Goal: Task Accomplishment & Management: Complete application form

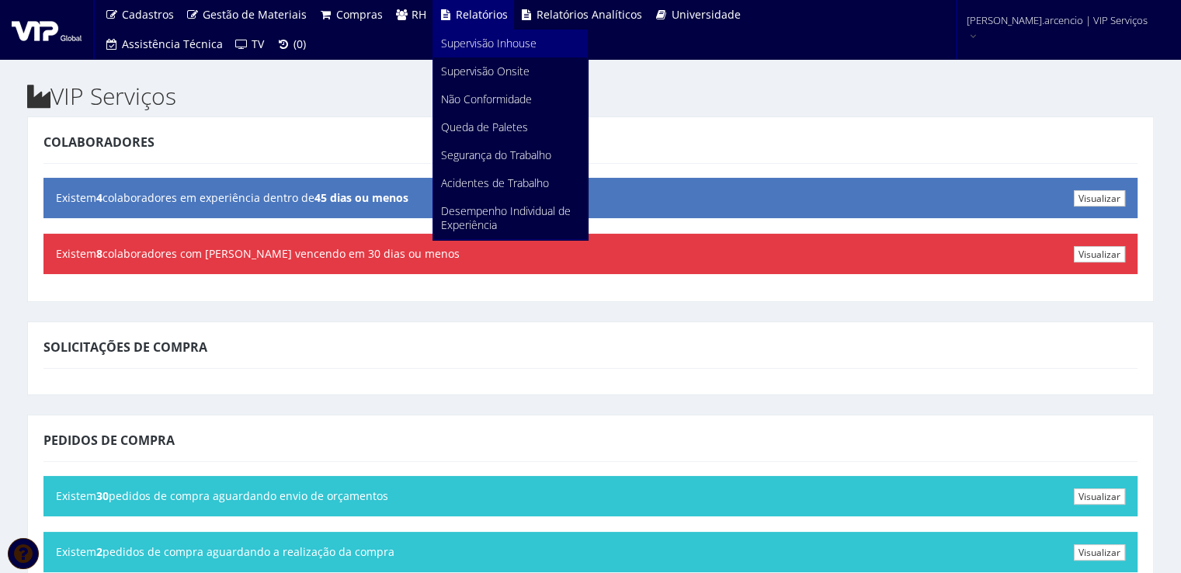
click at [463, 57] on link "Supervisão Inhouse" at bounding box center [510, 44] width 154 height 28
click at [469, 10] on span "Relatórios" at bounding box center [482, 14] width 52 height 15
click at [484, 78] on link "Supervisão Onsite" at bounding box center [510, 71] width 154 height 28
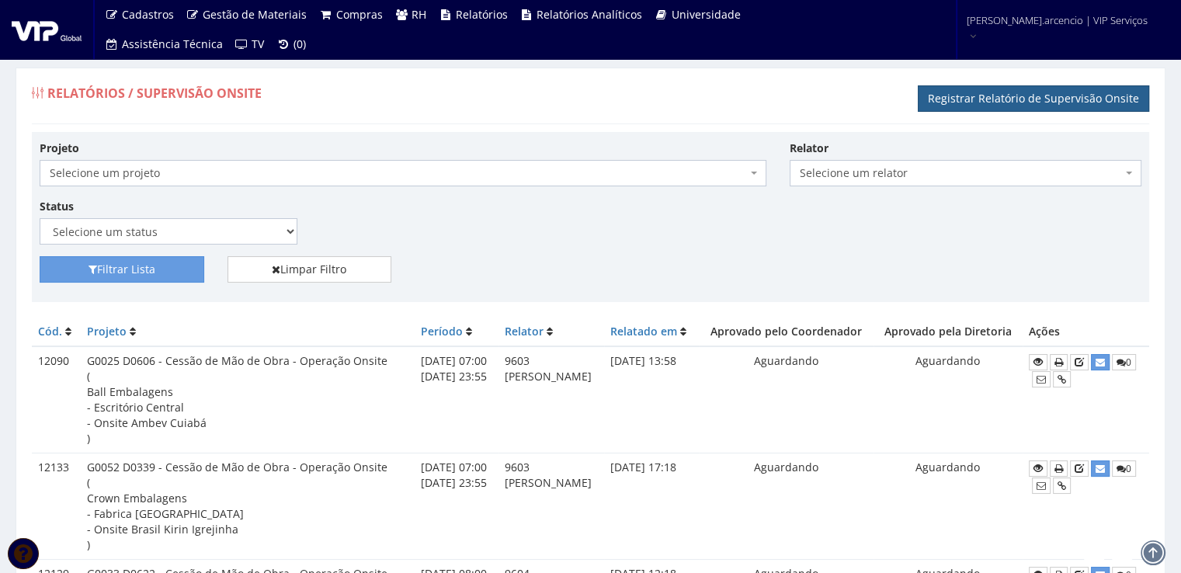
click at [994, 99] on link "Registrar Relatório de Supervisão Onsite" at bounding box center [1033, 98] width 231 height 26
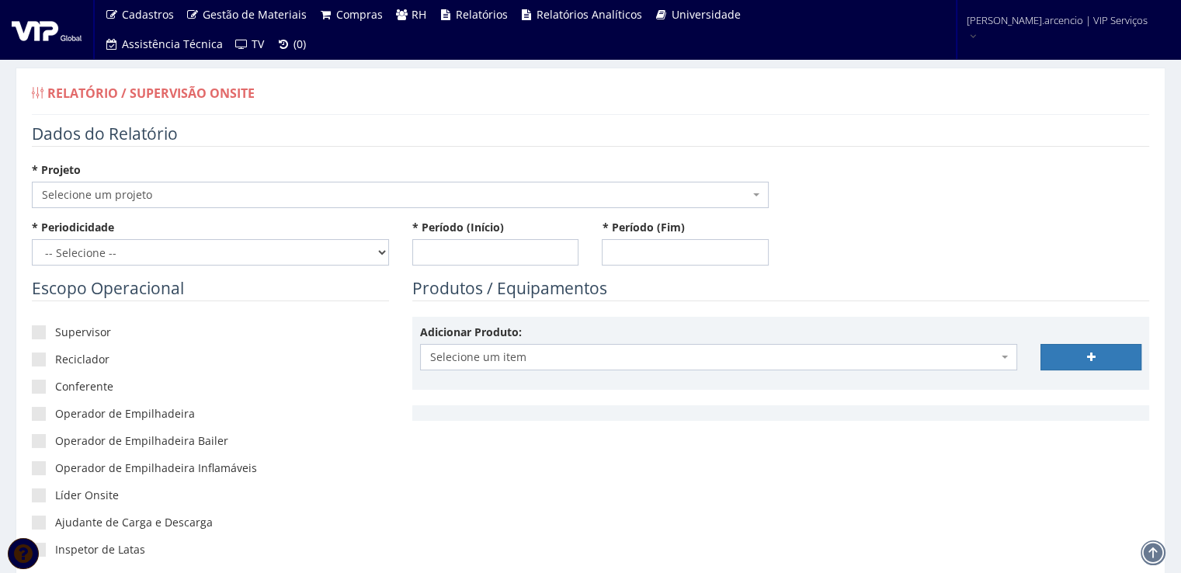
click at [755, 195] on b at bounding box center [756, 194] width 6 height 3
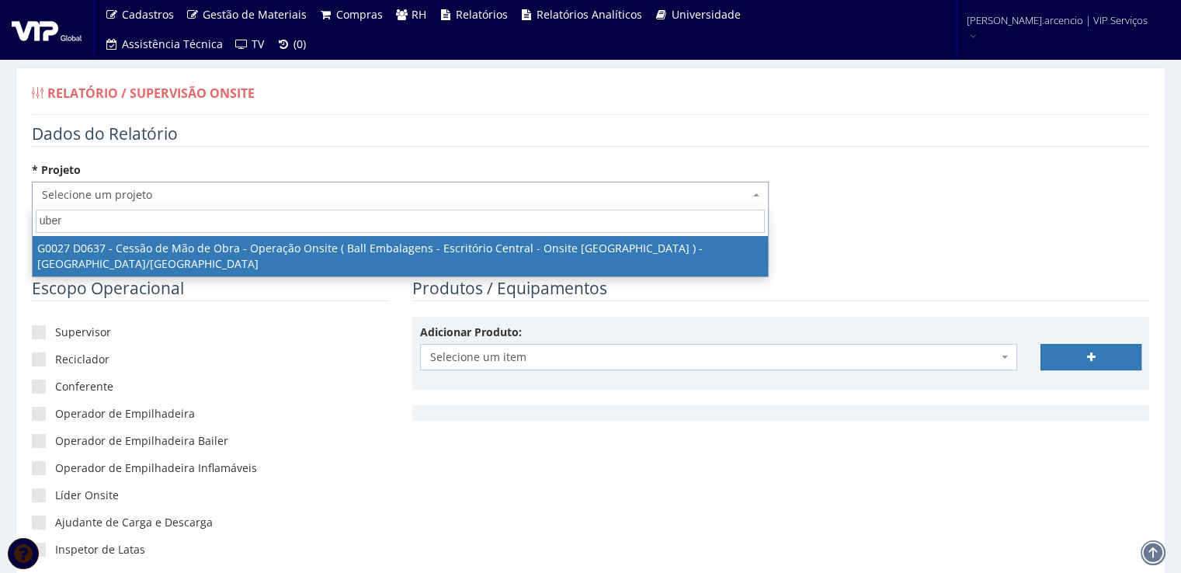
type input "uber"
select select "27"
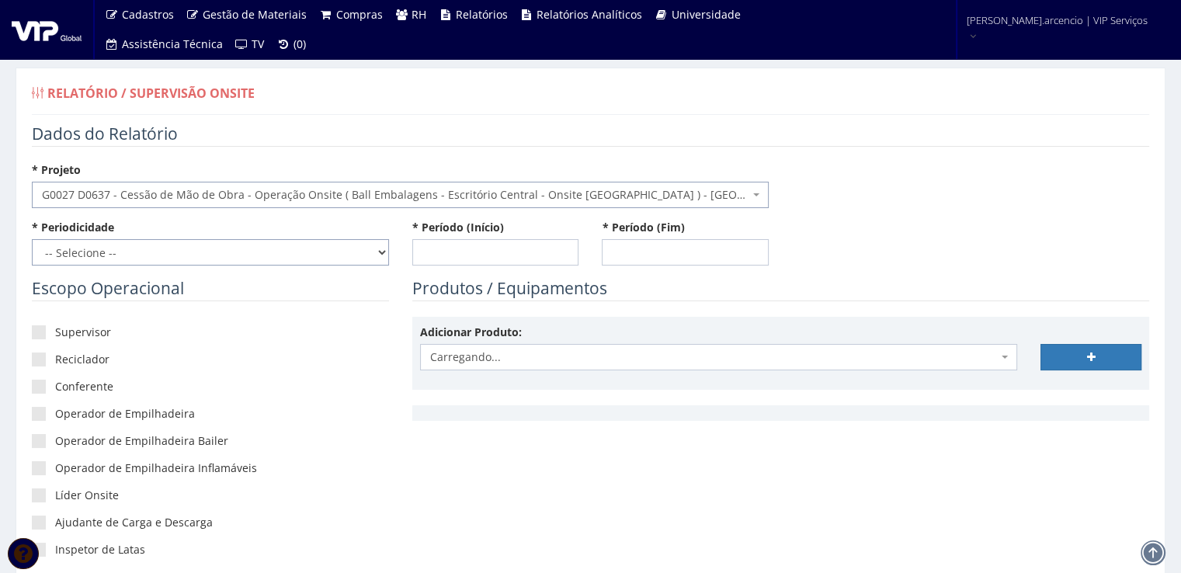
click at [378, 257] on select "-- Selecione -- Extraordinário Semanal" at bounding box center [210, 252] width 357 height 26
select select "1"
click at [32, 239] on select "-- Selecione -- Extraordinário Semanal" at bounding box center [210, 252] width 357 height 26
click at [433, 242] on input "* Período (Início)" at bounding box center [495, 252] width 167 height 26
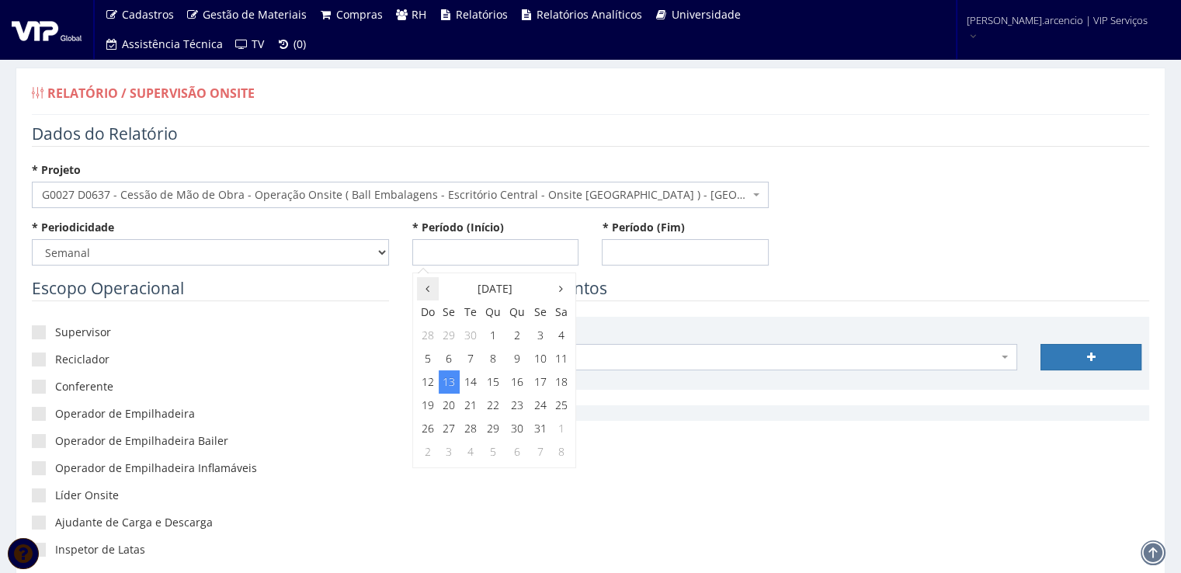
click at [431, 287] on th at bounding box center [428, 288] width 22 height 23
click at [558, 293] on th at bounding box center [561, 288] width 20 height 23
click at [566, 340] on td "4" at bounding box center [561, 335] width 20 height 23
click at [433, 364] on span "8:00" at bounding box center [437, 362] width 31 height 20
click at [435, 322] on span "8:00" at bounding box center [437, 316] width 31 height 20
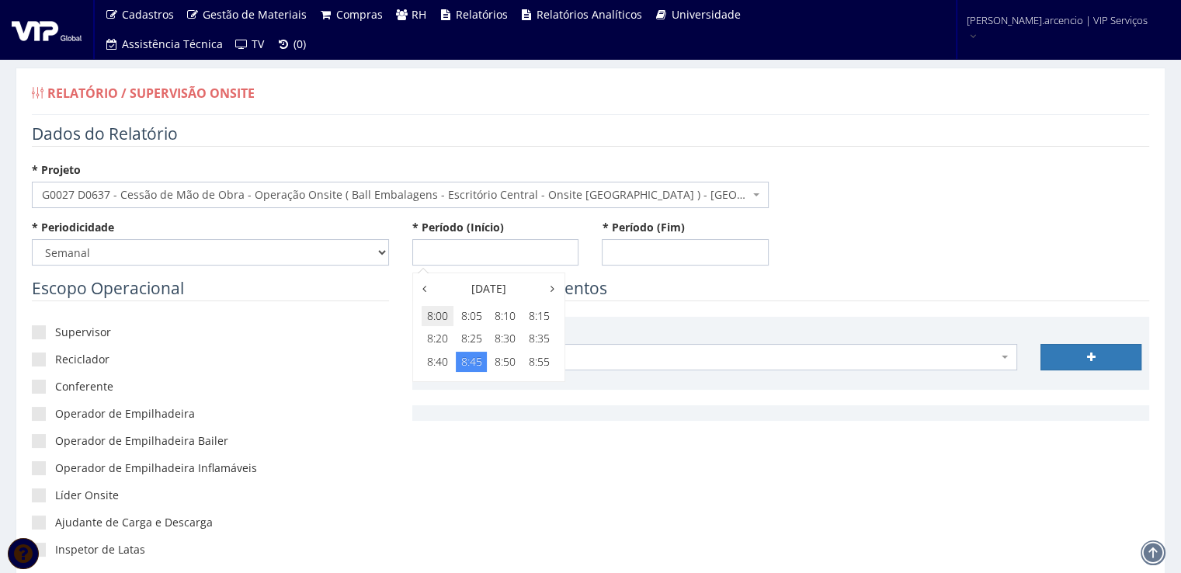
type input "[DATE] 08:00"
click at [631, 248] on input "* Período (Fim)" at bounding box center [685, 252] width 167 height 26
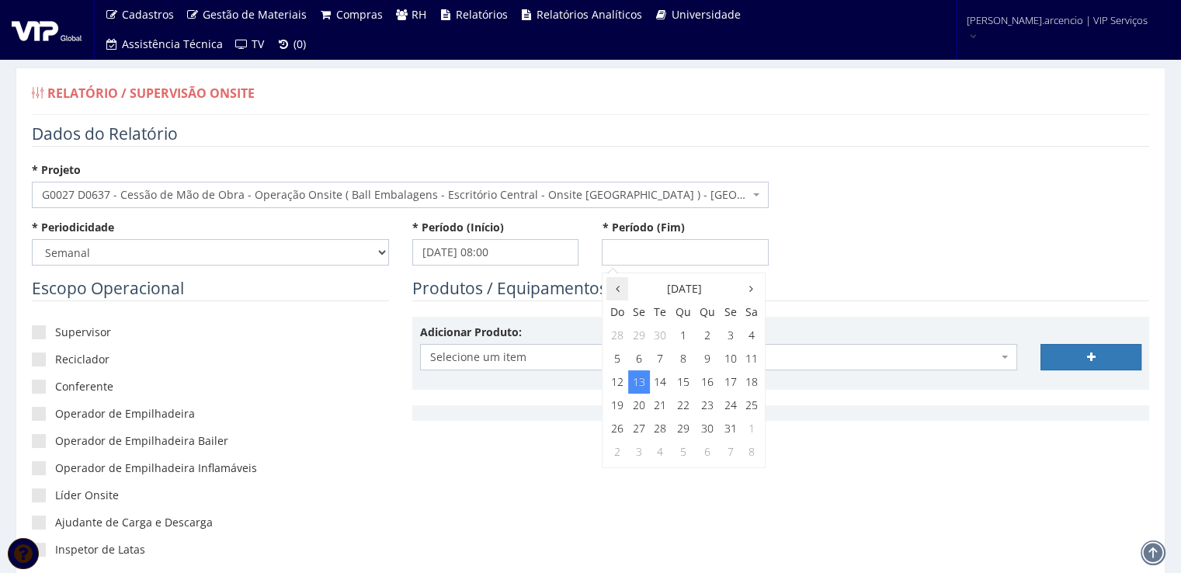
click at [616, 287] on icon at bounding box center [618, 288] width 4 height 11
click at [749, 291] on th at bounding box center [751, 288] width 20 height 23
click at [733, 356] on td "10" at bounding box center [730, 358] width 21 height 23
click at [735, 438] on span "23:00" at bounding box center [729, 430] width 31 height 20
click at [724, 362] on span "23:55" at bounding box center [729, 362] width 31 height 20
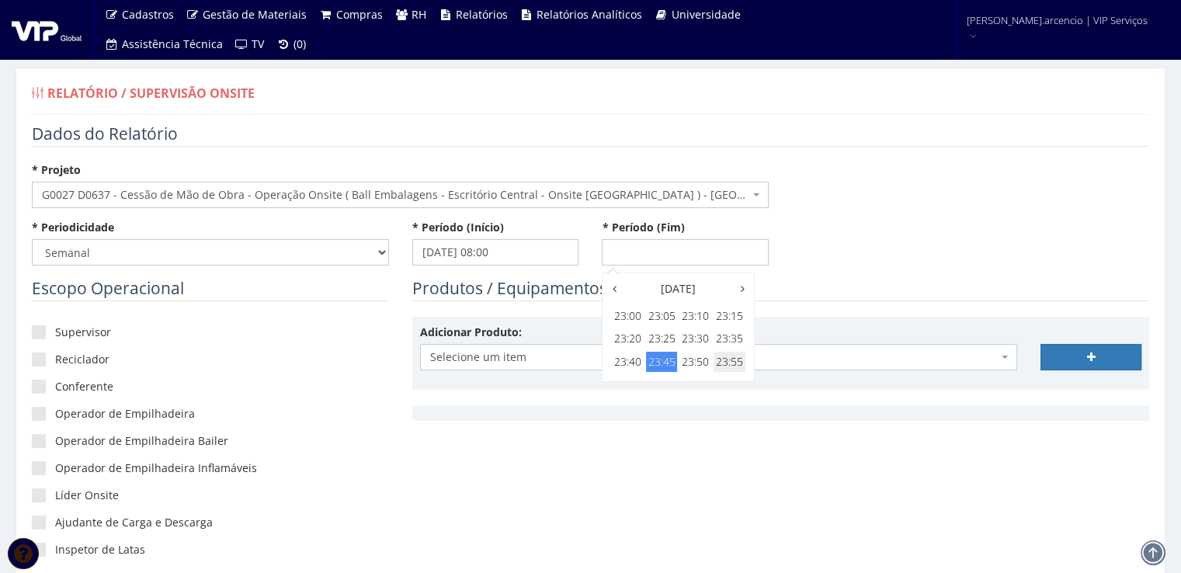
type input "[DATE] 23:55"
click at [845, 274] on div "* Periodicidade -- Selecione -- Extraordinário Semanal * Período (Início) [DATE…" at bounding box center [590, 248] width 1141 height 57
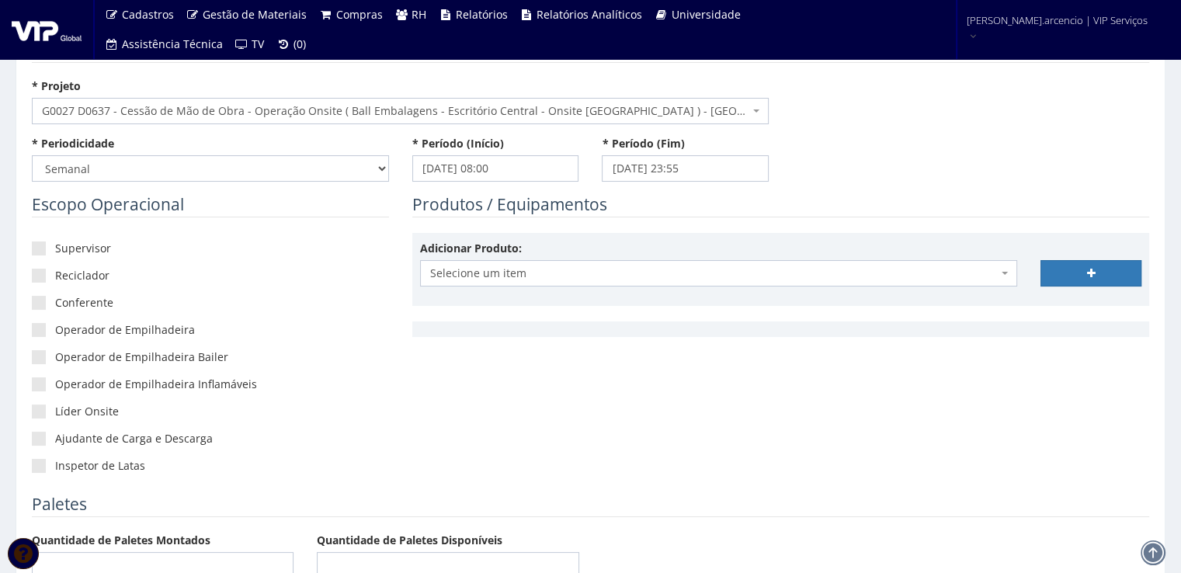
scroll to position [155, 0]
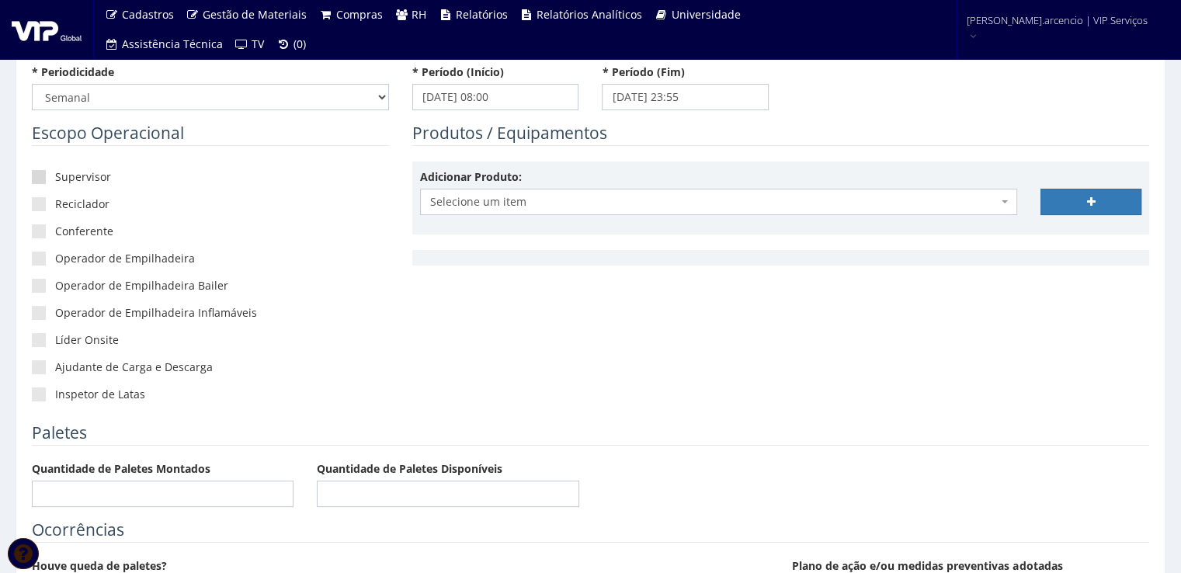
click at [36, 182] on span at bounding box center [39, 177] width 14 height 14
click at [55, 182] on input"] "Supervisor" at bounding box center [60, 177] width 10 height 10
checkbox input"] "true"
click at [42, 208] on span at bounding box center [39, 204] width 14 height 14
click at [55, 208] on input"] "Reciclador" at bounding box center [60, 205] width 10 height 10
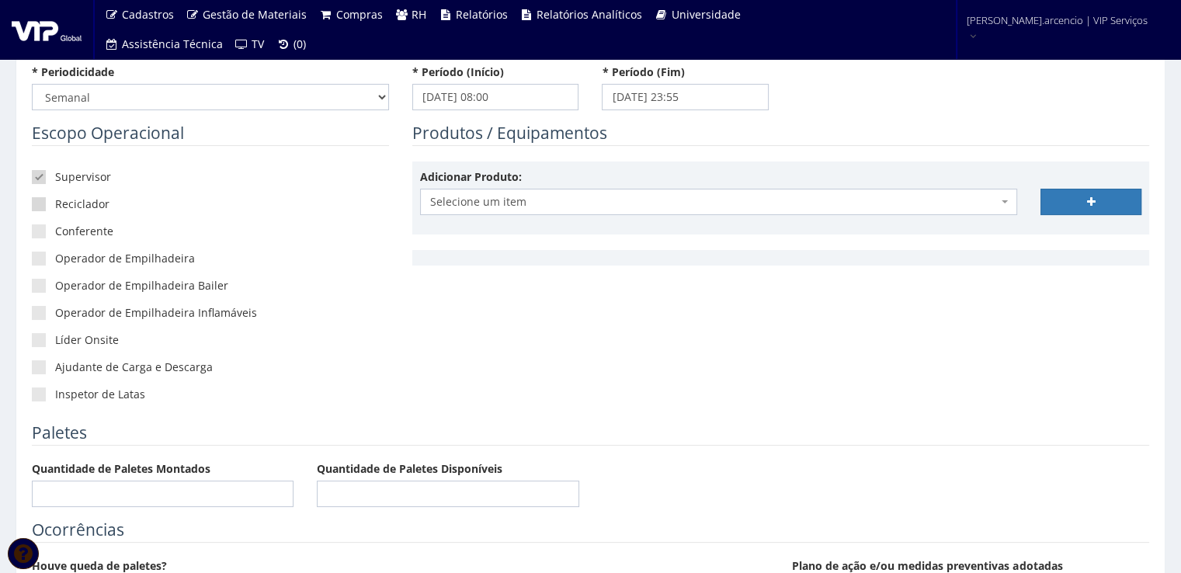
checkbox input"] "true"
click at [43, 230] on span at bounding box center [39, 231] width 14 height 14
click at [55, 230] on input"] "Conferente" at bounding box center [60, 232] width 10 height 10
checkbox input"] "true"
click at [34, 340] on span at bounding box center [39, 340] width 14 height 14
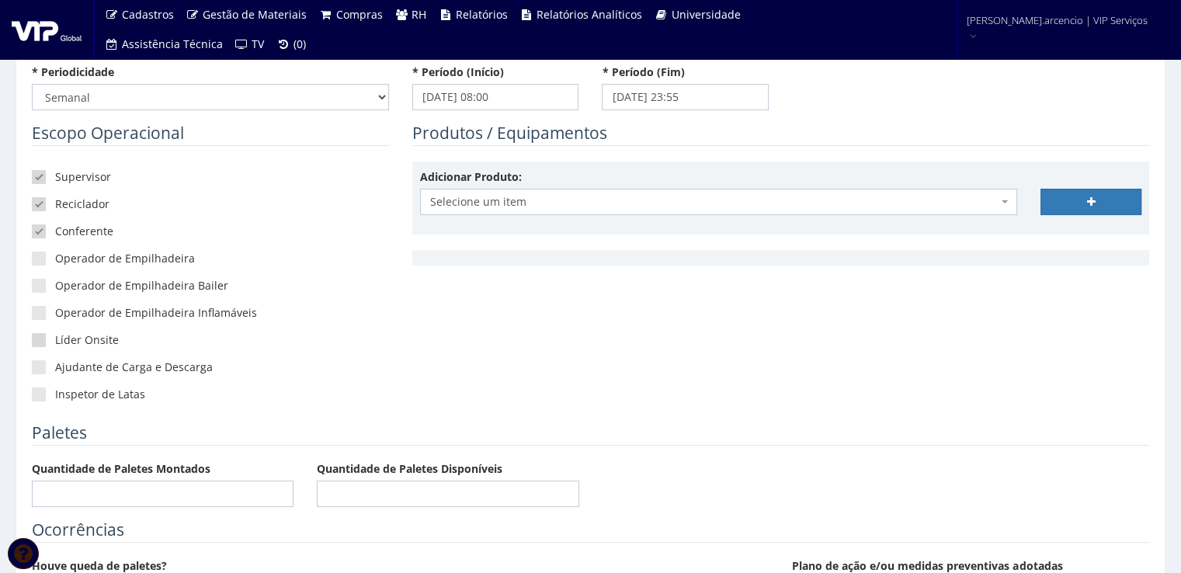
click at [55, 340] on input"] "Líder Onsite" at bounding box center [60, 340] width 10 height 10
checkbox input"] "true"
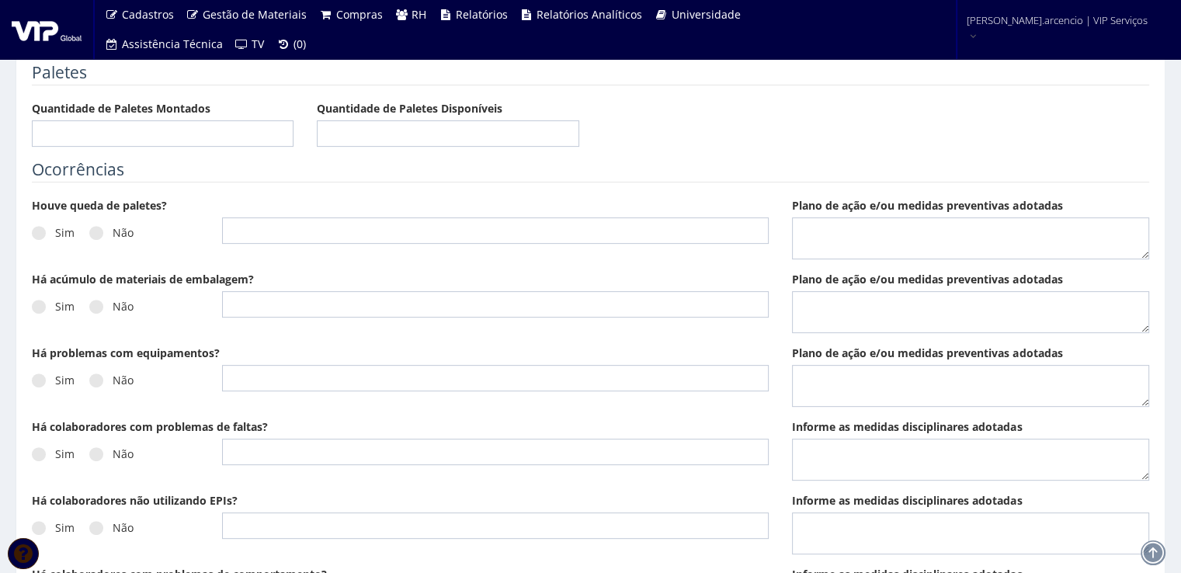
scroll to position [544, 0]
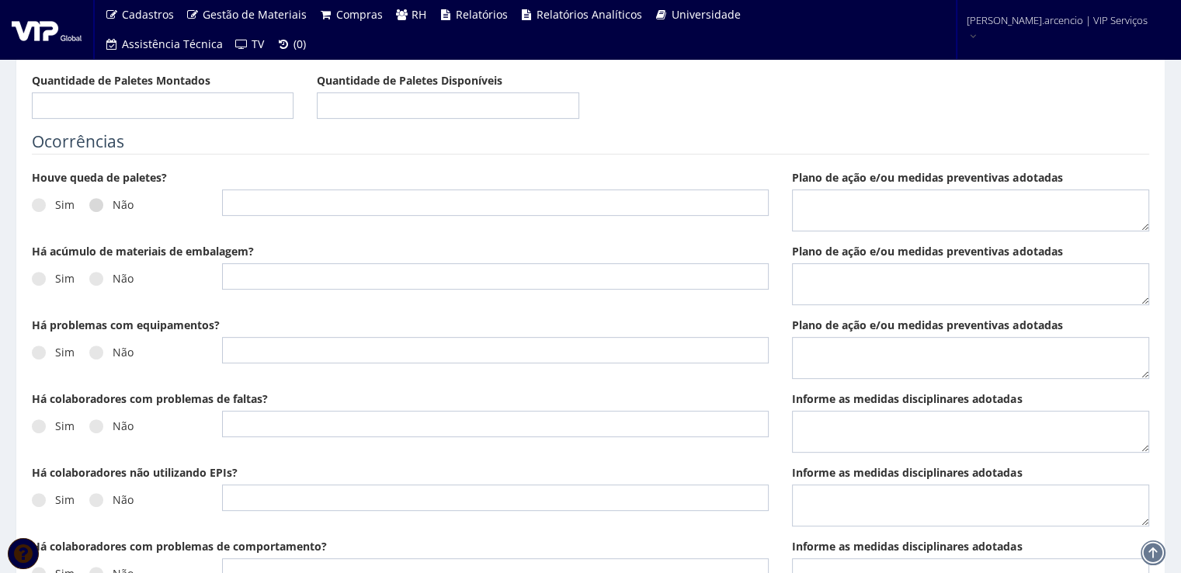
click at [93, 205] on span at bounding box center [96, 205] width 14 height 14
click at [113, 205] on input "Não" at bounding box center [118, 205] width 10 height 10
radio input "true"
click at [96, 272] on span at bounding box center [96, 279] width 14 height 14
click at [113, 274] on input "Não" at bounding box center [118, 279] width 10 height 10
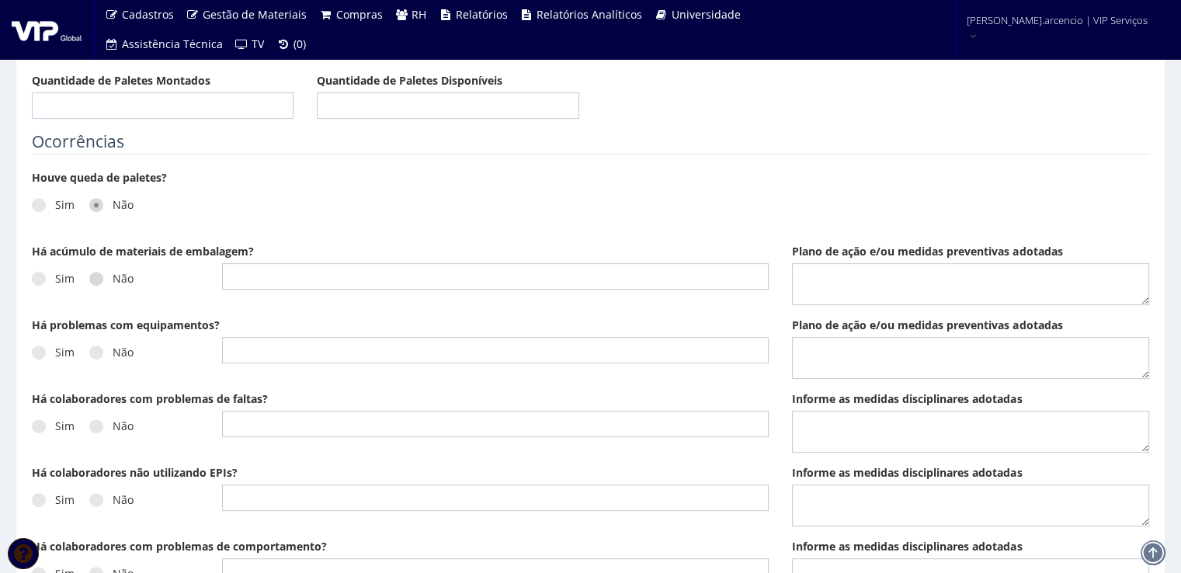
radio input "true"
click at [96, 349] on span at bounding box center [96, 353] width 14 height 14
click at [113, 349] on input "Não" at bounding box center [118, 353] width 10 height 10
radio input "true"
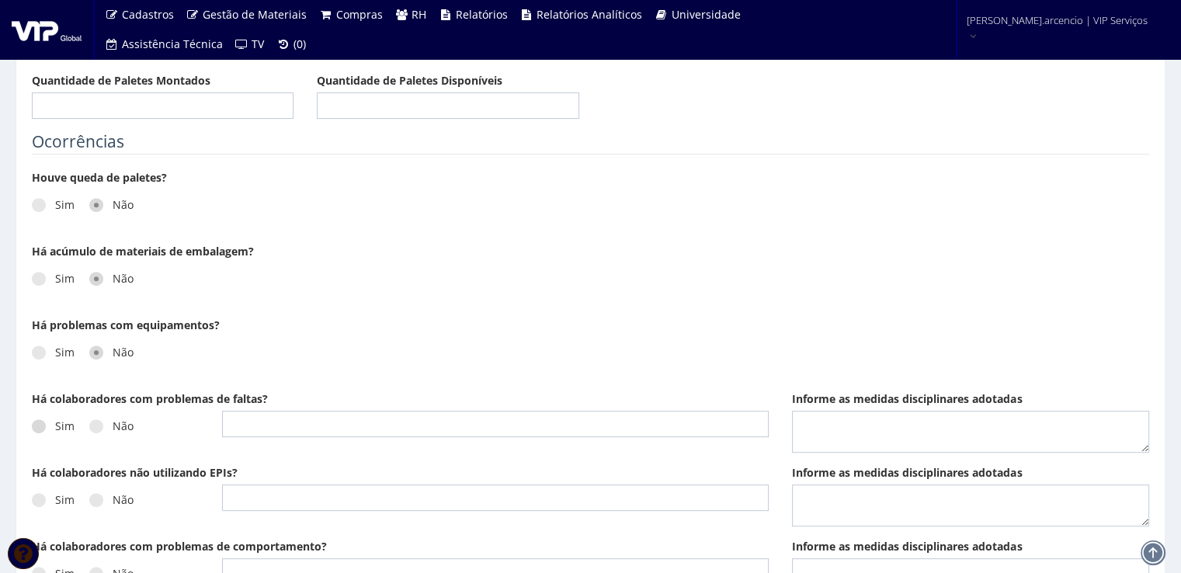
click at [46, 423] on label "Sim" at bounding box center [53, 427] width 43 height 16
click at [55, 423] on input "Sim" at bounding box center [60, 427] width 10 height 10
radio input "true"
click at [262, 428] on input "text" at bounding box center [495, 424] width 547 height 26
type input "[PERSON_NAME], o mesmo esta alegando que esta em processo de separação, mas que…"
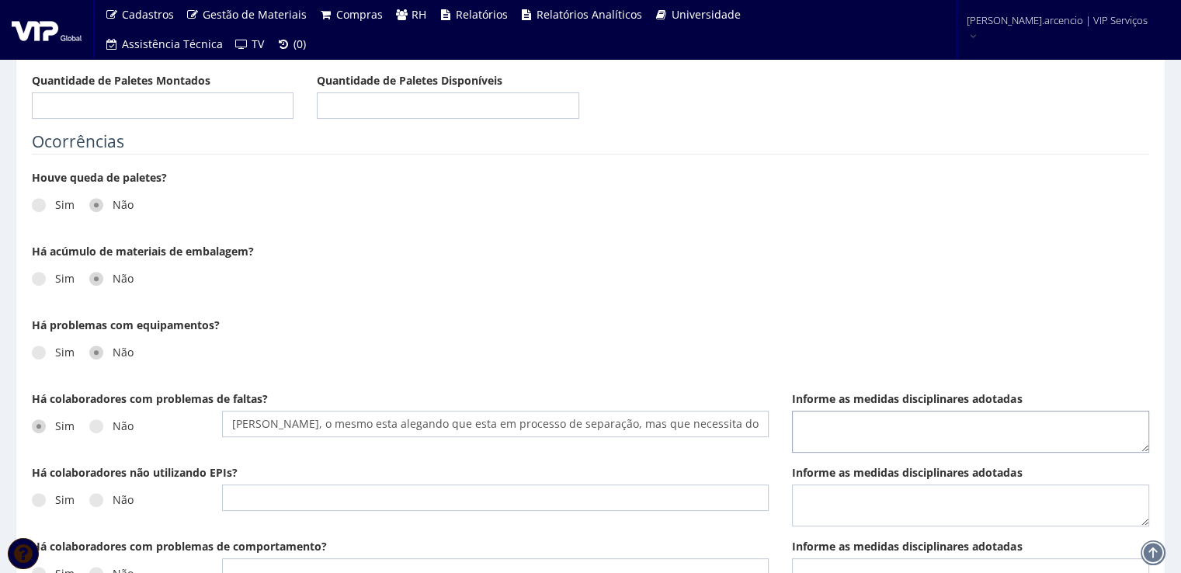
click at [816, 426] on textarea "Informe as medidas disciplinares adotadas" at bounding box center [970, 432] width 357 height 42
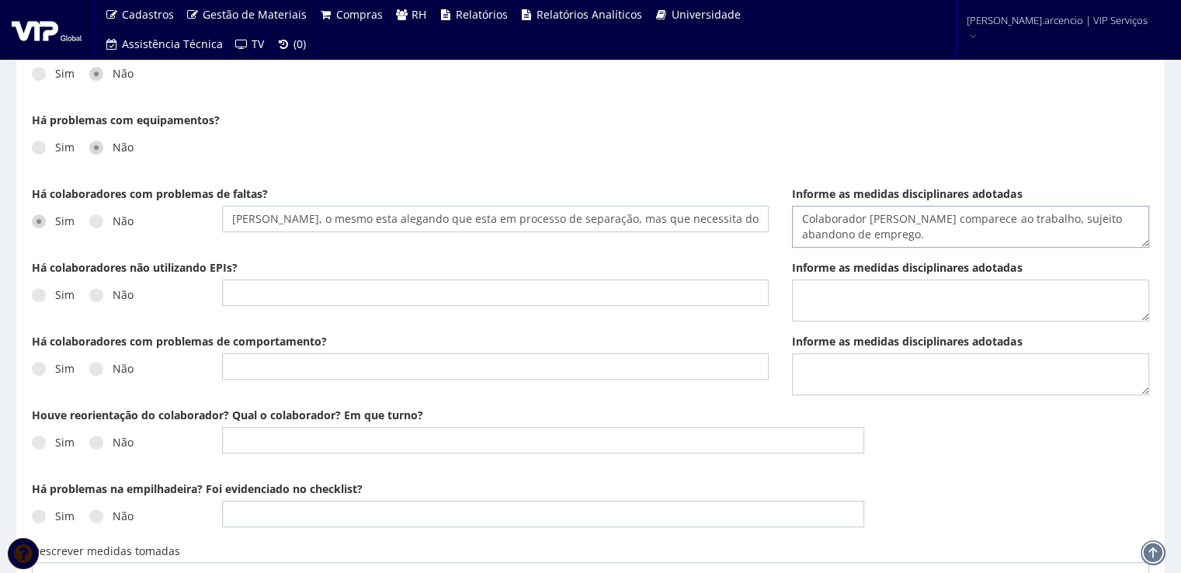
scroll to position [777, 0]
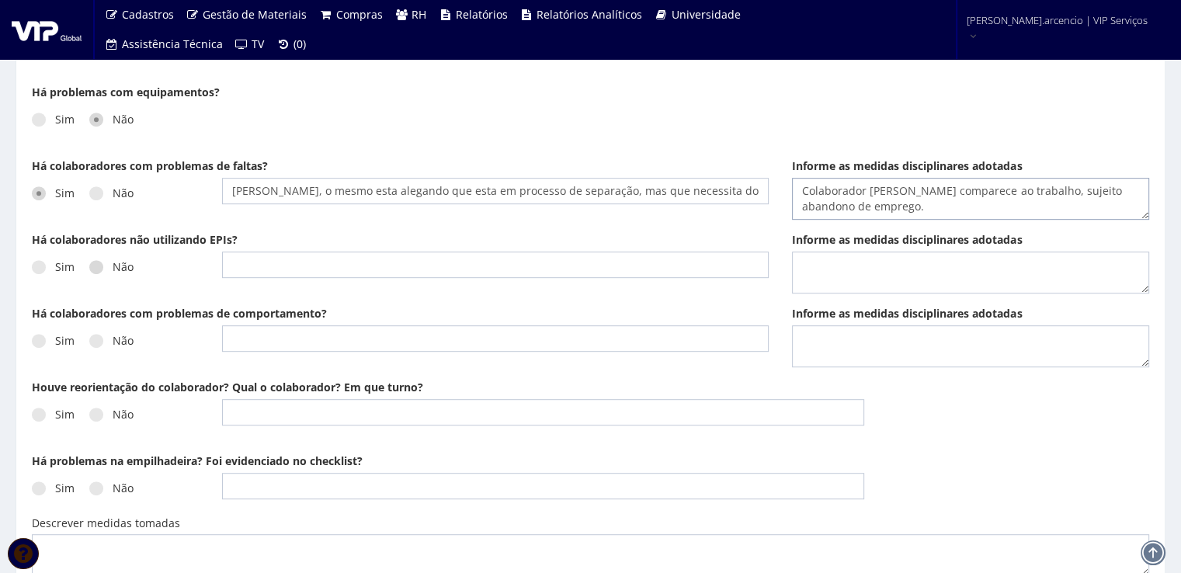
type textarea "Colaborador [PERSON_NAME] comparece ao trabalho, sujeito abandono de emprego."
click at [102, 271] on label "Não" at bounding box center [111, 267] width 44 height 16
click at [113, 271] on input "Não" at bounding box center [118, 267] width 10 height 10
radio input "true"
click at [102, 339] on label "Não" at bounding box center [111, 341] width 44 height 16
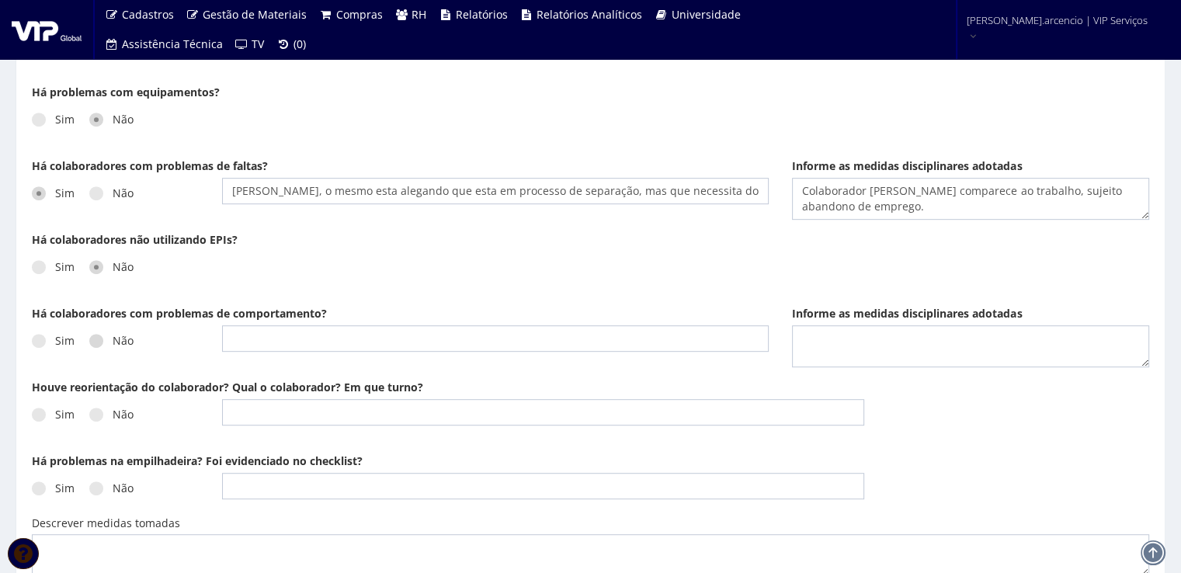
click at [113, 339] on input "Não" at bounding box center [118, 341] width 10 height 10
radio input "true"
click at [96, 412] on span at bounding box center [96, 415] width 14 height 14
click at [113, 412] on input "Não" at bounding box center [118, 415] width 10 height 10
radio input "true"
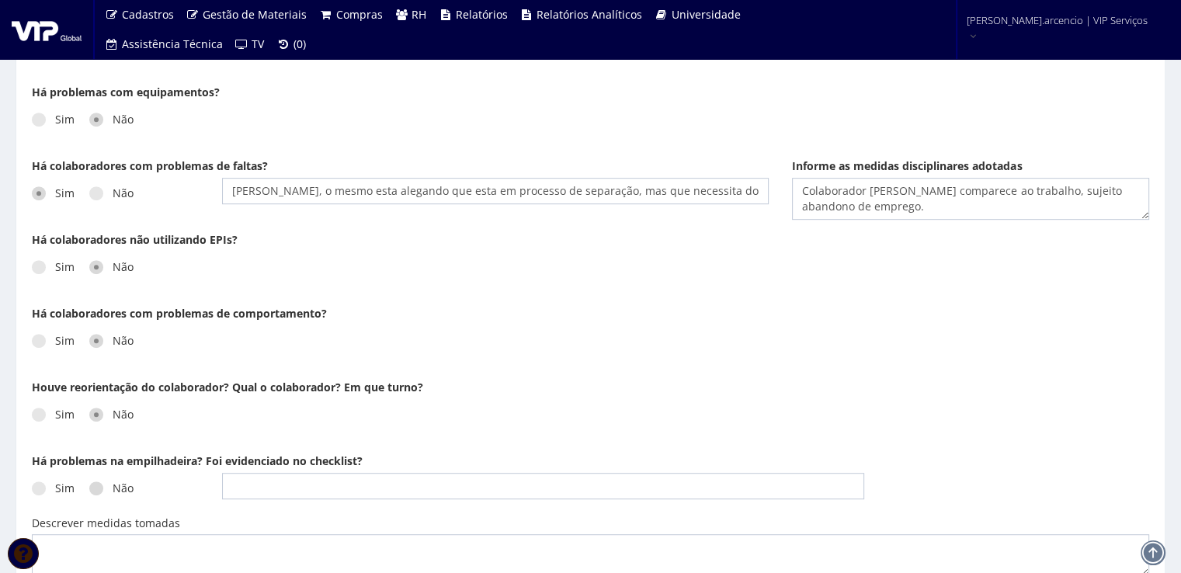
click at [97, 491] on span at bounding box center [96, 488] width 14 height 14
click at [113, 491] on input "Não" at bounding box center [118, 489] width 10 height 10
radio input "true"
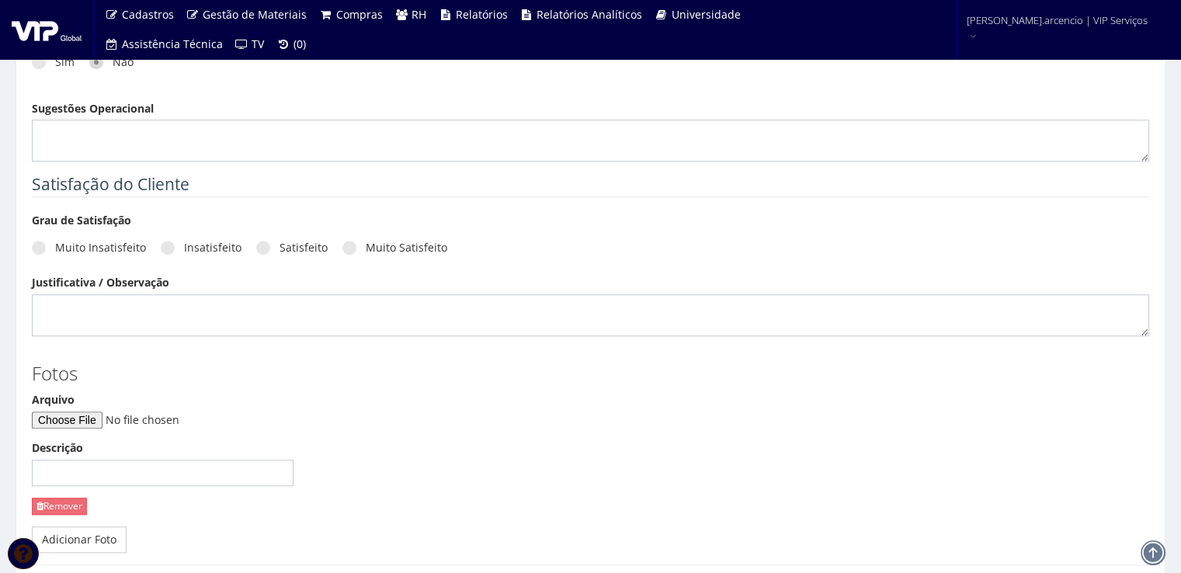
scroll to position [1242, 0]
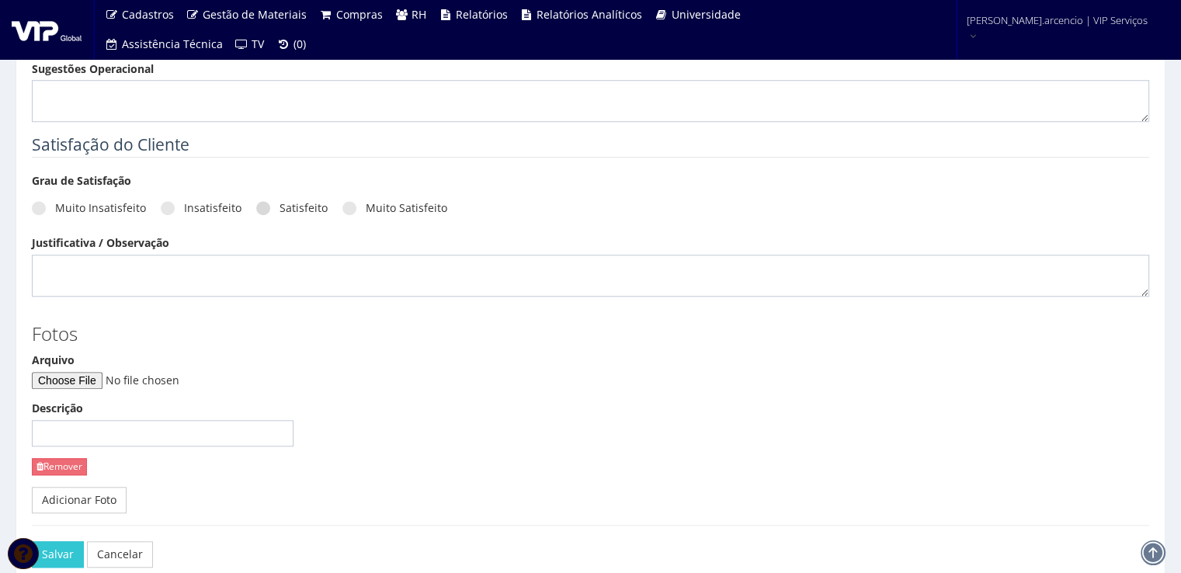
click at [258, 208] on span at bounding box center [263, 208] width 14 height 14
click at [280, 208] on input "Satisfeito" at bounding box center [285, 208] width 10 height 10
radio input "true"
click at [81, 498] on link "Adicionar Foto" at bounding box center [79, 500] width 95 height 26
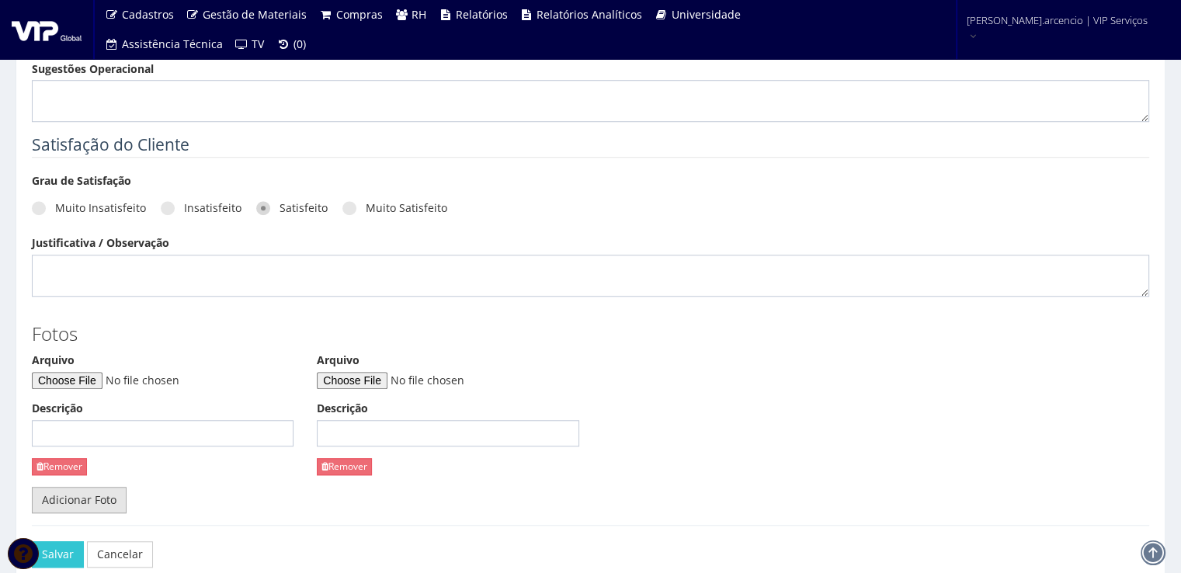
click at [81, 498] on link "Adicionar Foto" at bounding box center [79, 500] width 95 height 26
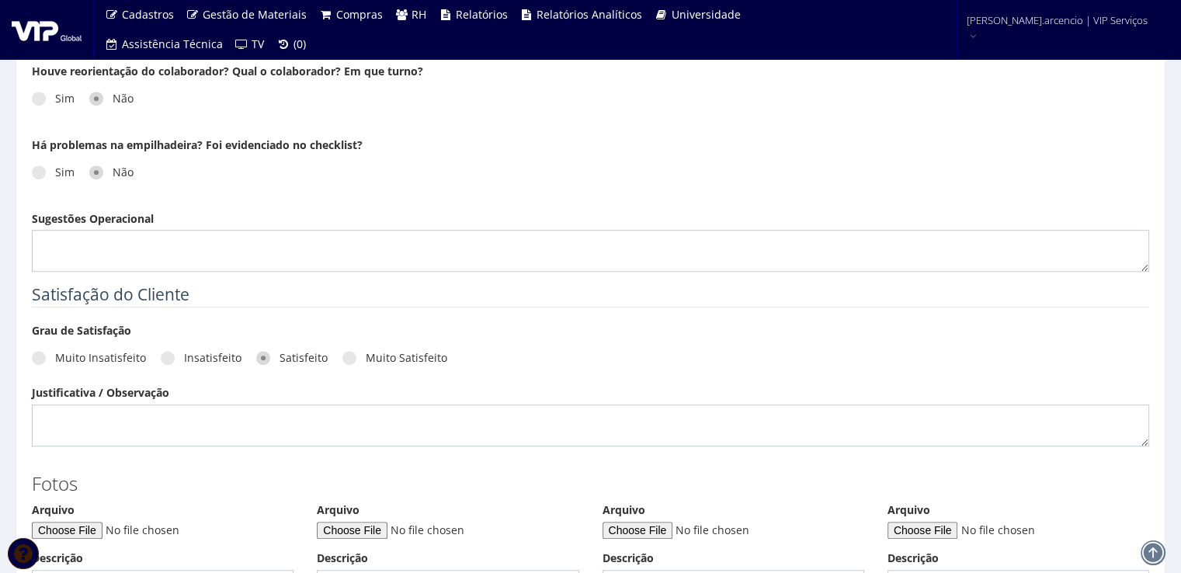
scroll to position [1087, 0]
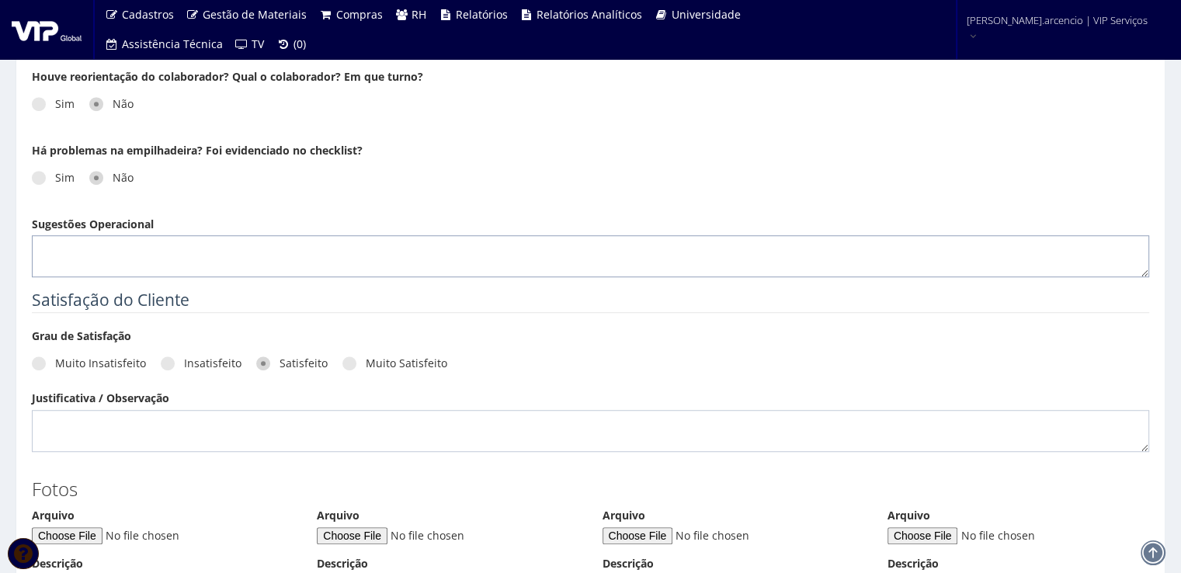
click at [58, 246] on textarea "Sugestões Operacional" at bounding box center [590, 256] width 1117 height 42
paste textarea "No período de 06/10 a 10/10, foram realizadas 104 descargas, sendo 57 no turno …"
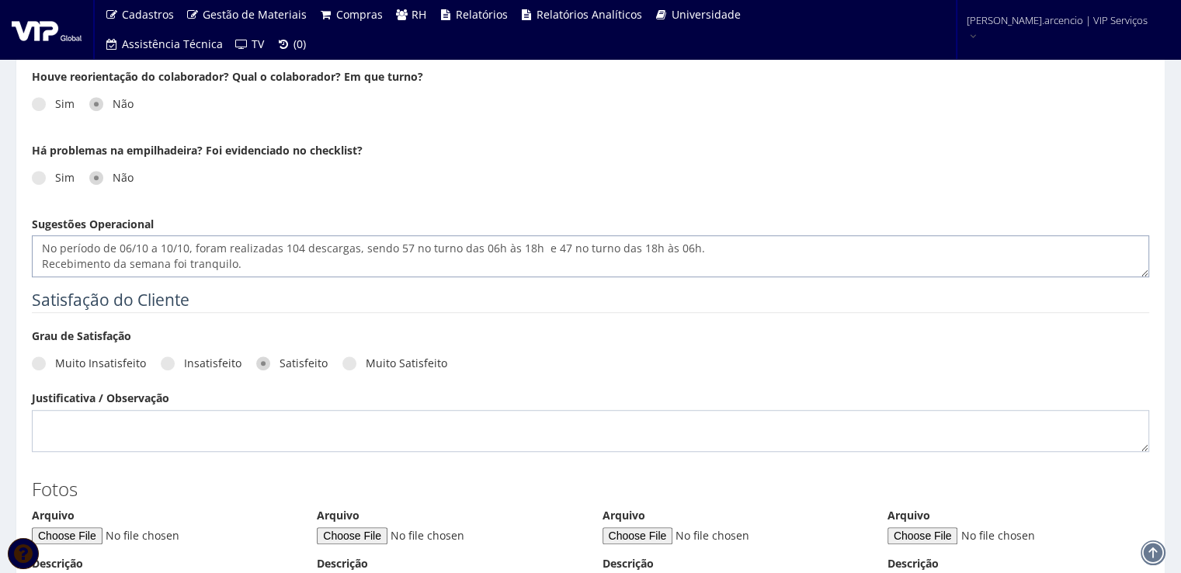
scroll to position [0, 0]
click at [129, 249] on textarea "No período de 06/10 a 10/10, foram realizadas 104 descargas, sendo 57 no turno …" at bounding box center [590, 256] width 1117 height 42
click at [493, 248] on textarea "No período de 04/10 a 10/10, foram realizadas 104 descargas, sendo 57 no turno …" at bounding box center [590, 256] width 1117 height 42
click at [537, 246] on textarea "No período de 04/10 a 10/10, foram realizadas 104 descargas, sendo 57 no turno …" at bounding box center [590, 256] width 1117 height 42
click at [662, 247] on textarea "No período de 04/10 a 10/10, foram realizadas 104 descargas, sendo 57 no turno …" at bounding box center [590, 256] width 1117 height 42
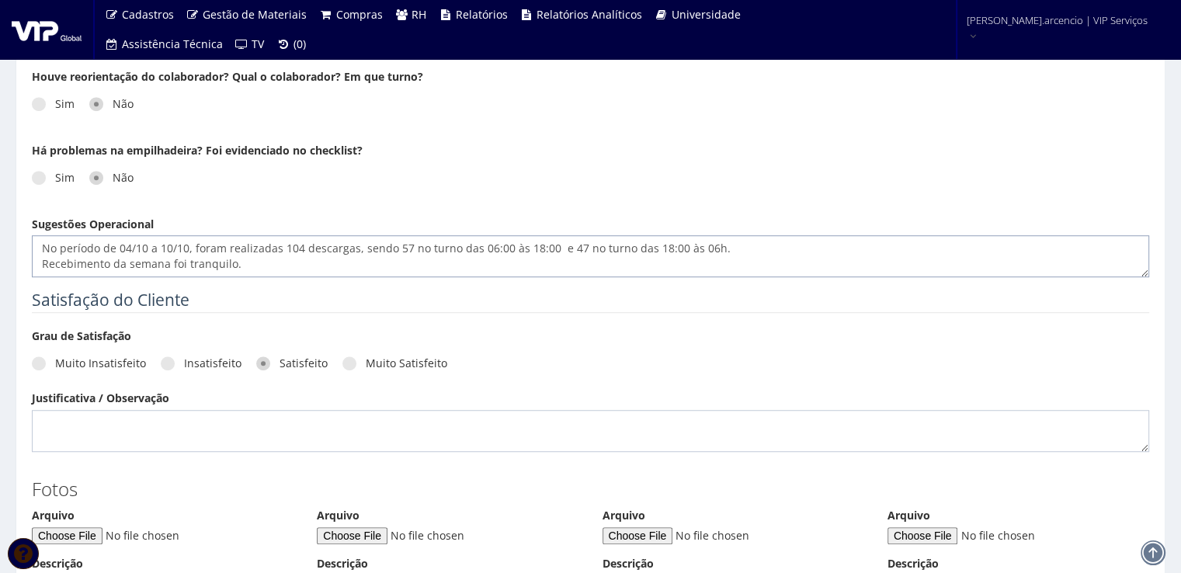
click at [707, 243] on textarea "No período de 04/10 a 10/10, foram realizadas 104 descargas, sendo 57 no turno …" at bounding box center [590, 256] width 1117 height 42
click at [230, 265] on textarea "No período de 04/10 a 10/10, foram realizadas 104 descargas, sendo 57 no turno …" at bounding box center [590, 256] width 1117 height 42
click at [593, 271] on textarea "No período de 04/10 a 10/10, foram realizadas 104 descargas, sendo 57 no turno …" at bounding box center [590, 256] width 1117 height 42
click at [584, 265] on textarea "No período de 04/10 a 10/10, foram realizadas 104 descargas, sendo 57 no turno …" at bounding box center [590, 256] width 1117 height 42
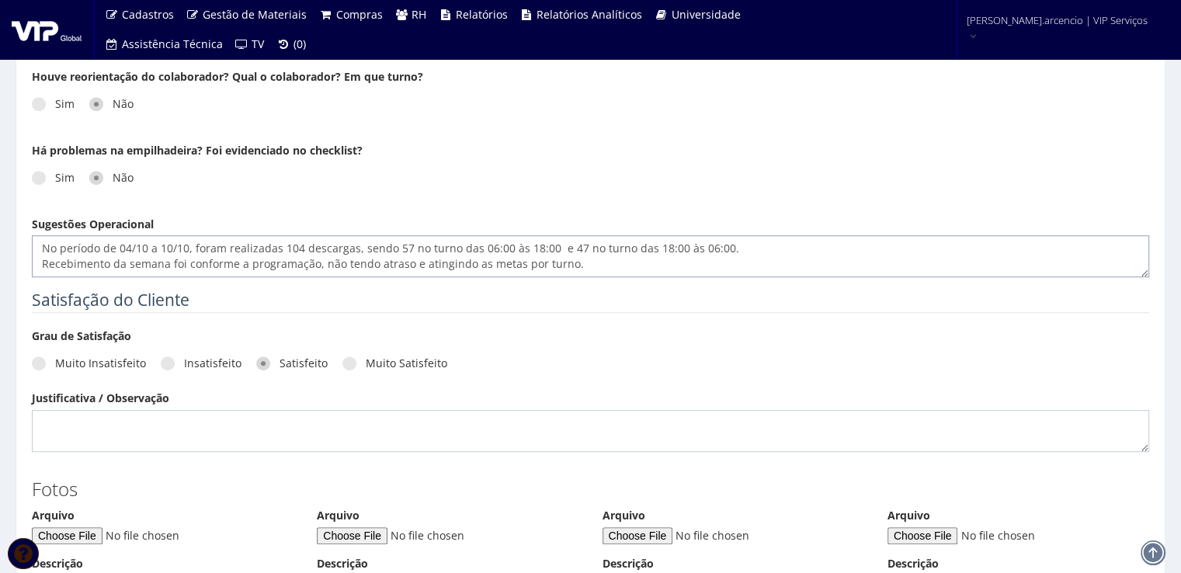
paste textarea "Durante a semana, foram realizados carregamentos de ATG em 10 veículos sendo to…"
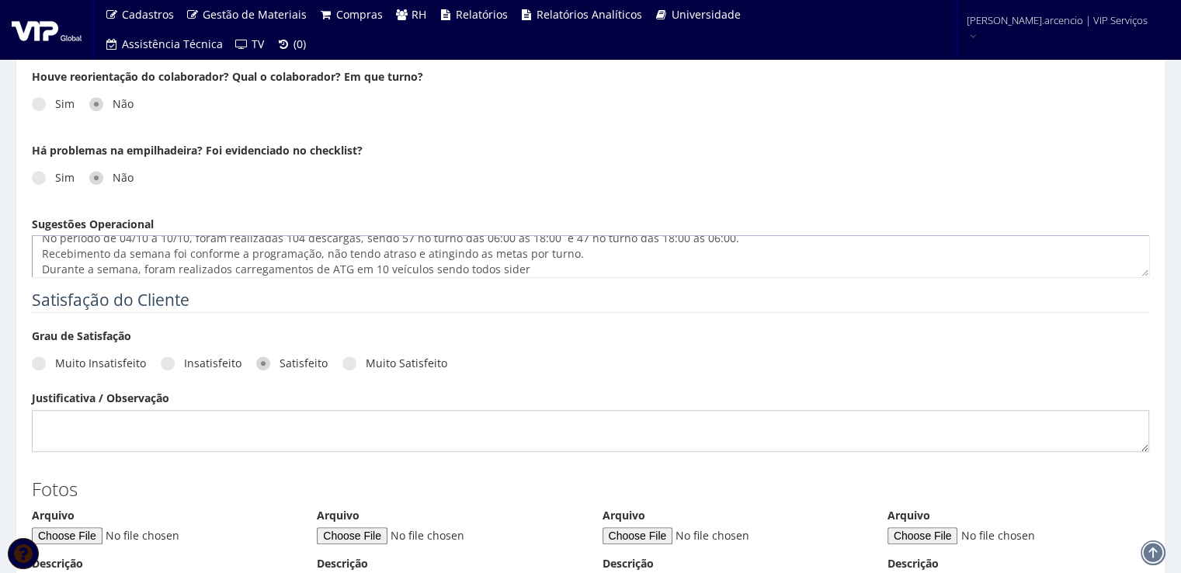
scroll to position [26, 0]
click at [345, 250] on textarea "No período de 04/10 a 10/10, foram realizadas 104 descargas, sendo 57 no turno …" at bounding box center [590, 256] width 1117 height 42
click at [558, 257] on textarea "No período de 04/10 a 10/10, foram realizadas 104 descargas, sendo 57 no turno …" at bounding box center [590, 256] width 1117 height 42
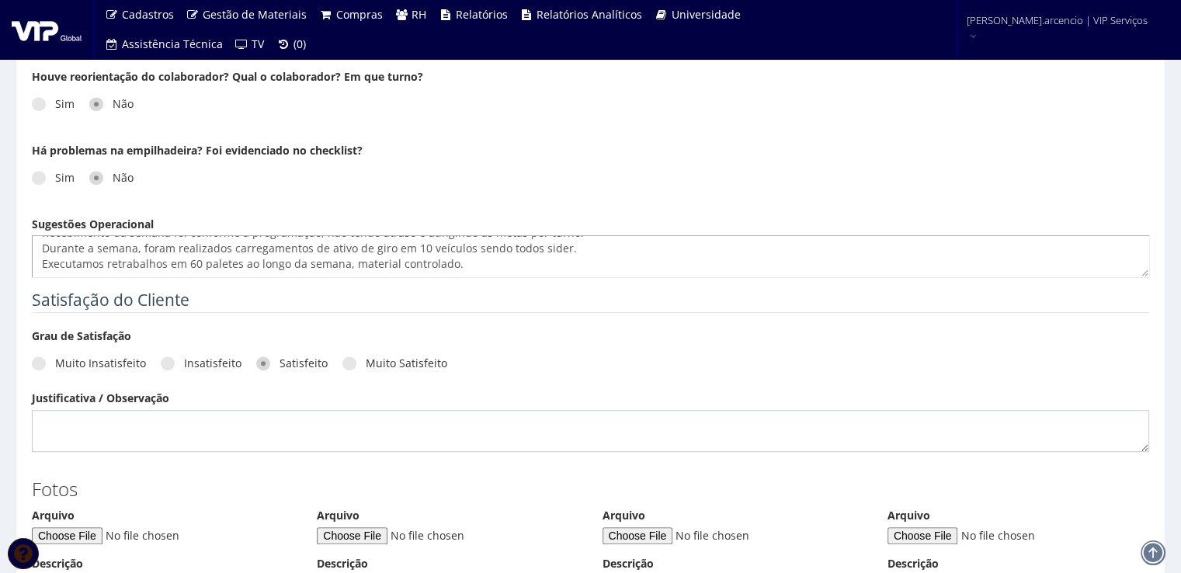
click at [59, 262] on textarea "No período de 04/10 a 10/10, foram realizadas 104 descargas, sendo 57 no turno …" at bounding box center [590, 256] width 1117 height 42
paste textarea "A aderência aos padrões de segurança segue dentro da meta, 100% essa semana. As…"
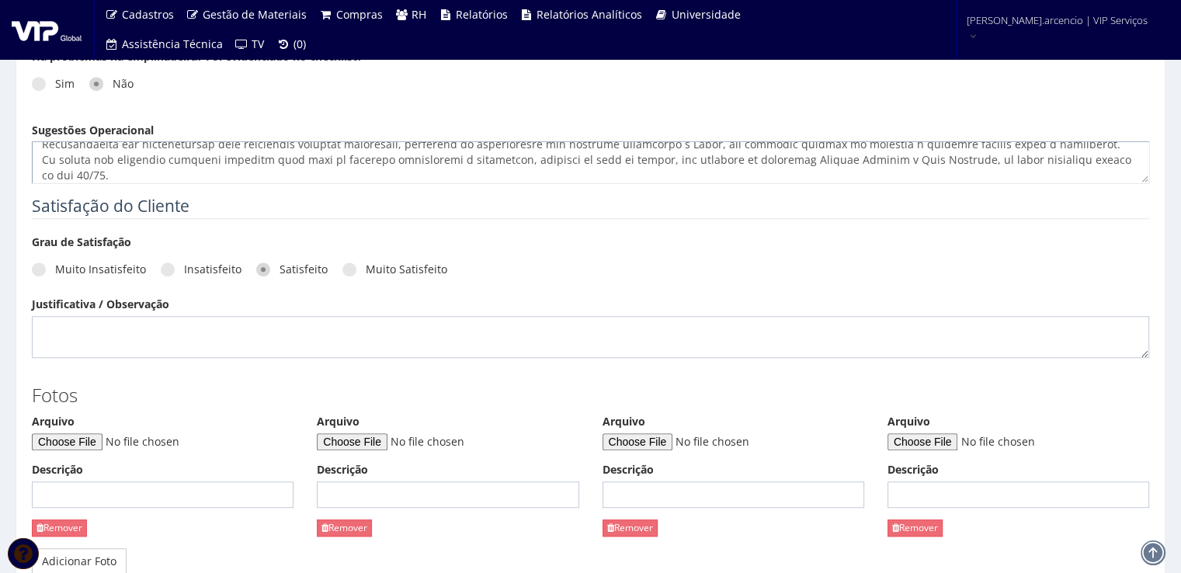
scroll to position [1165, 0]
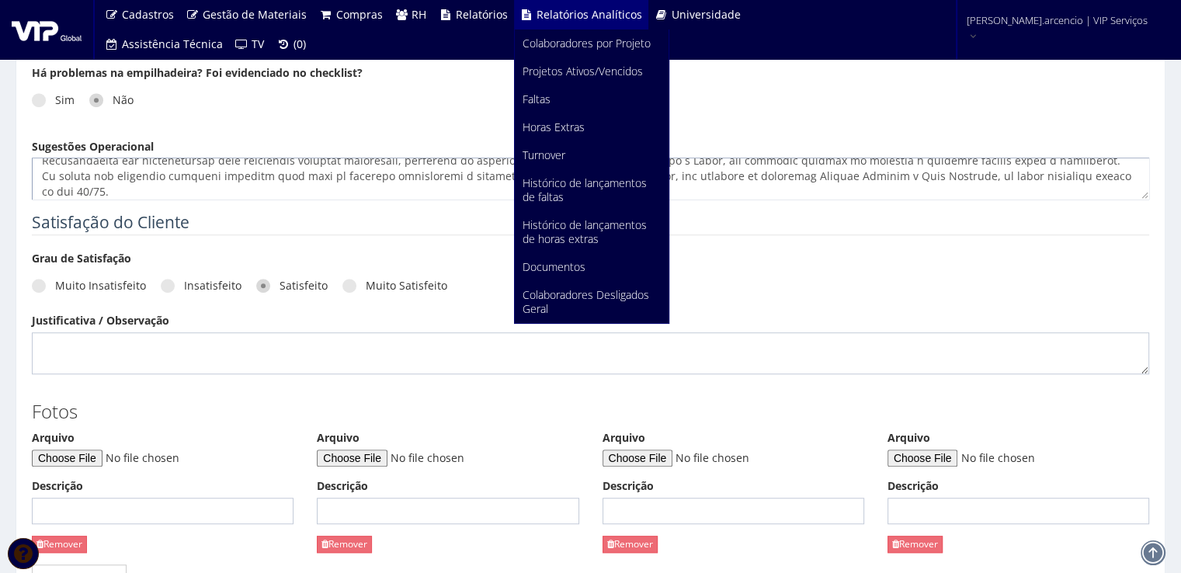
type textarea "Lo ipsumdo si 32/02 a 32/26, conse adipiscing 724 elitseddo, eiusm 30 te incid …"
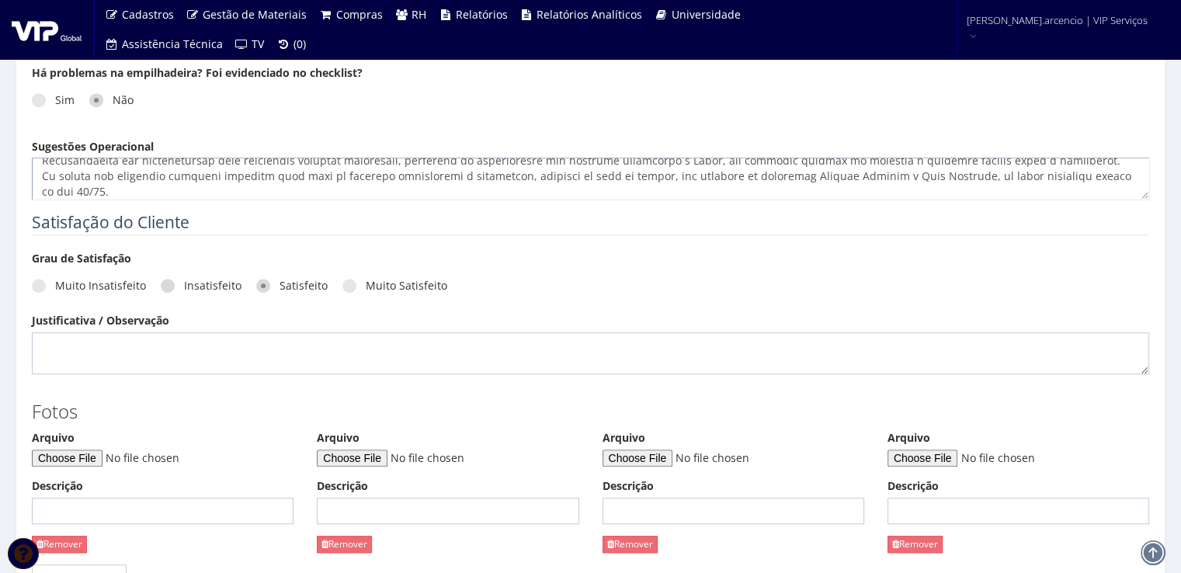
scroll to position [1242, 0]
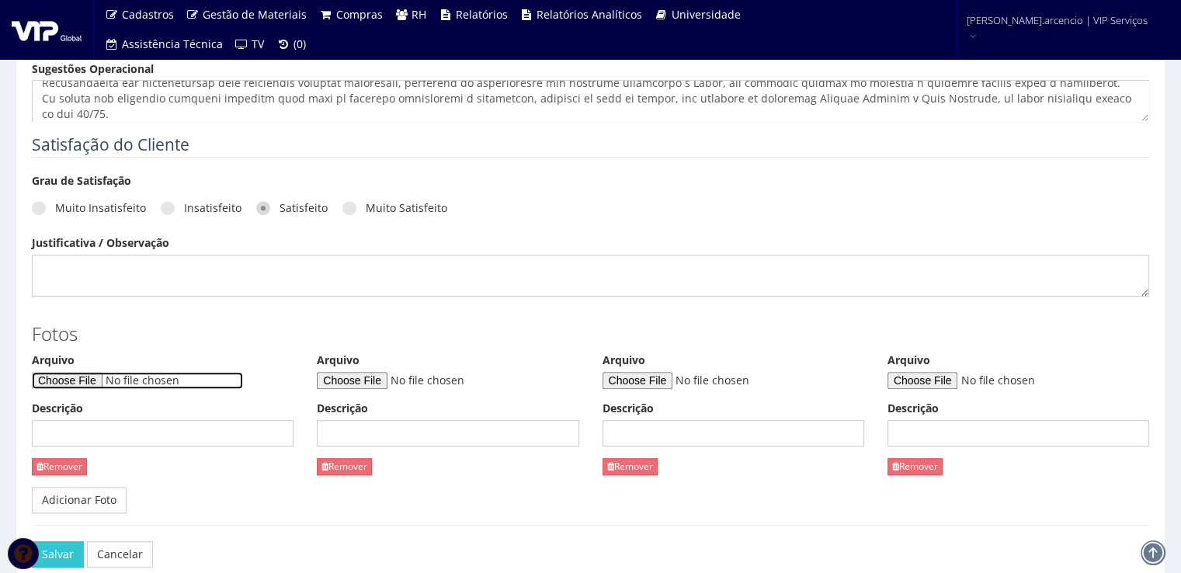
click at [98, 380] on input "Arquivo" at bounding box center [137, 380] width 211 height 17
type input "C:\fakepath\WhatsApp Image [DATE] 10.15.57.jpeg"
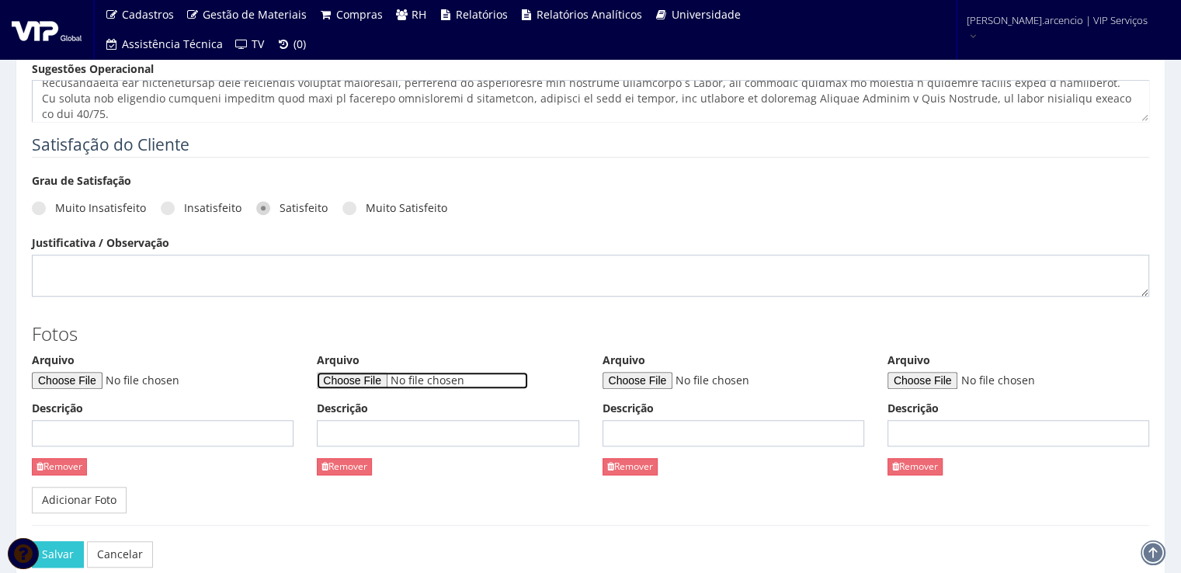
click at [348, 377] on input "Arquivo" at bounding box center [422, 380] width 211 height 17
type input "C:\fakepath\WhatsApp Image [DATE] 10.15.58.jpeg"
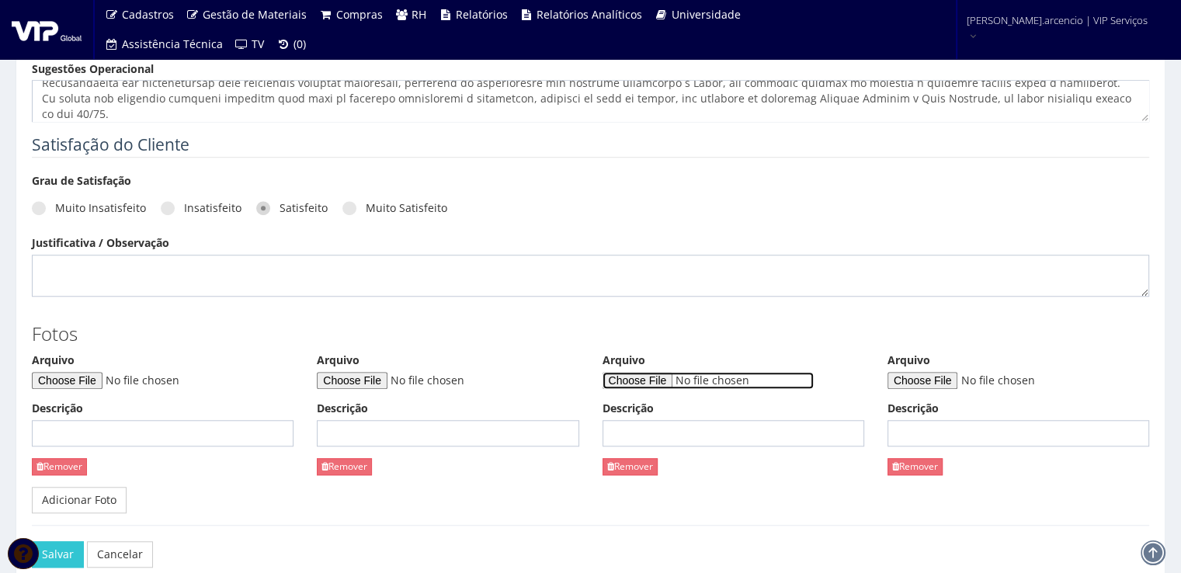
click at [676, 378] on input "Arquivo" at bounding box center [708, 380] width 211 height 17
type input "C:\fakepath\WhatsApp Image [DATE] 10.16.00.jpeg"
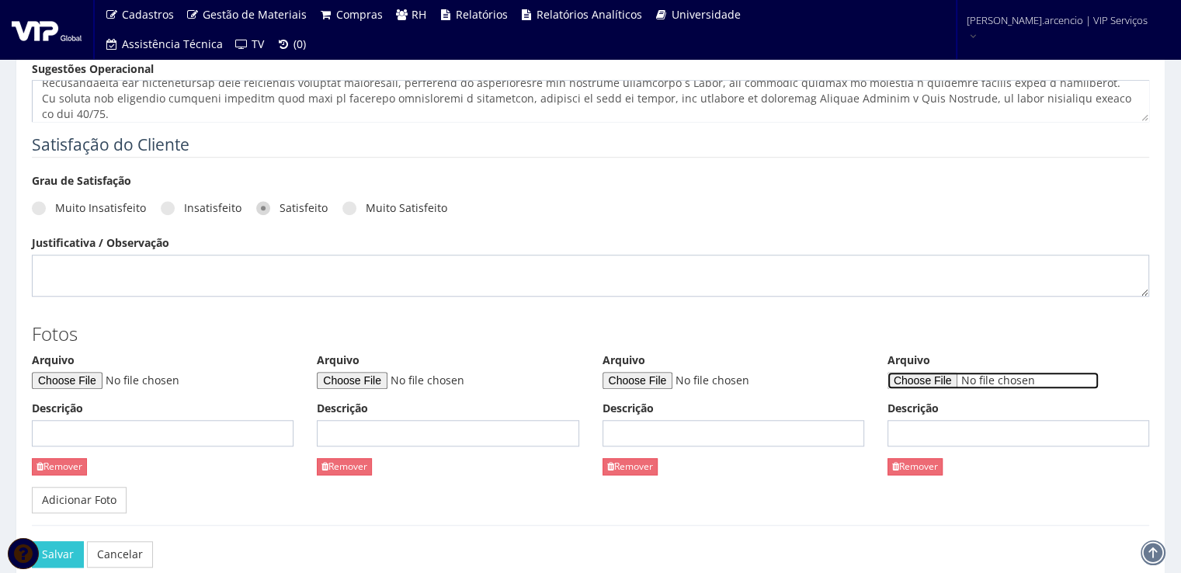
click at [913, 377] on input "Arquivo" at bounding box center [993, 380] width 211 height 17
type input "C:\fakepath\WhatsApp Image [DATE] 10.16.00 (1).jpeg"
click at [92, 498] on link "Adicionar Foto" at bounding box center [79, 500] width 95 height 26
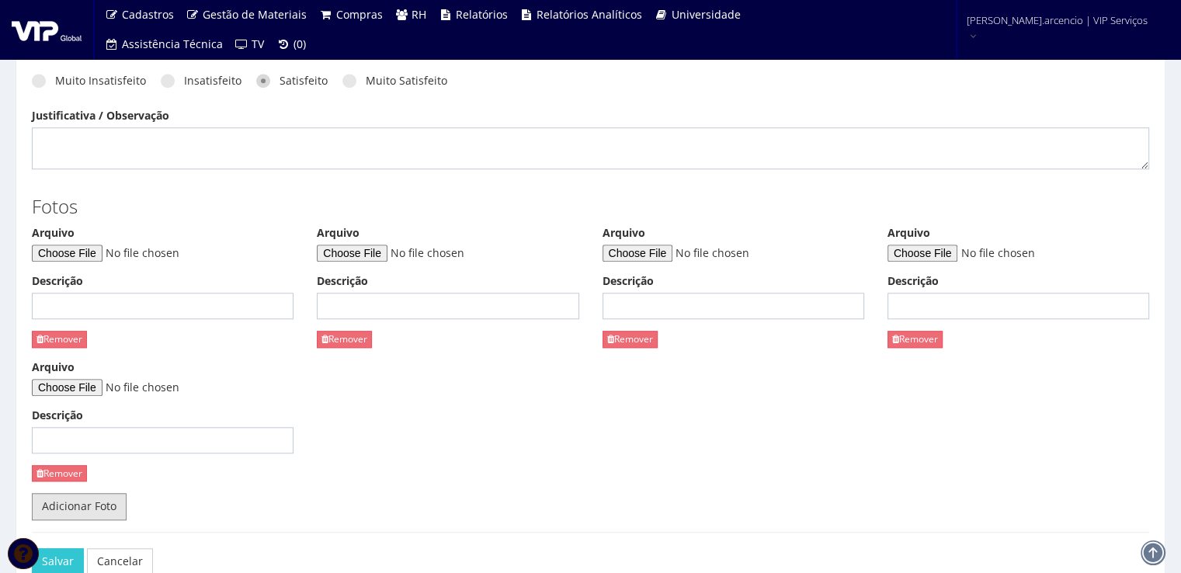
scroll to position [1398, 0]
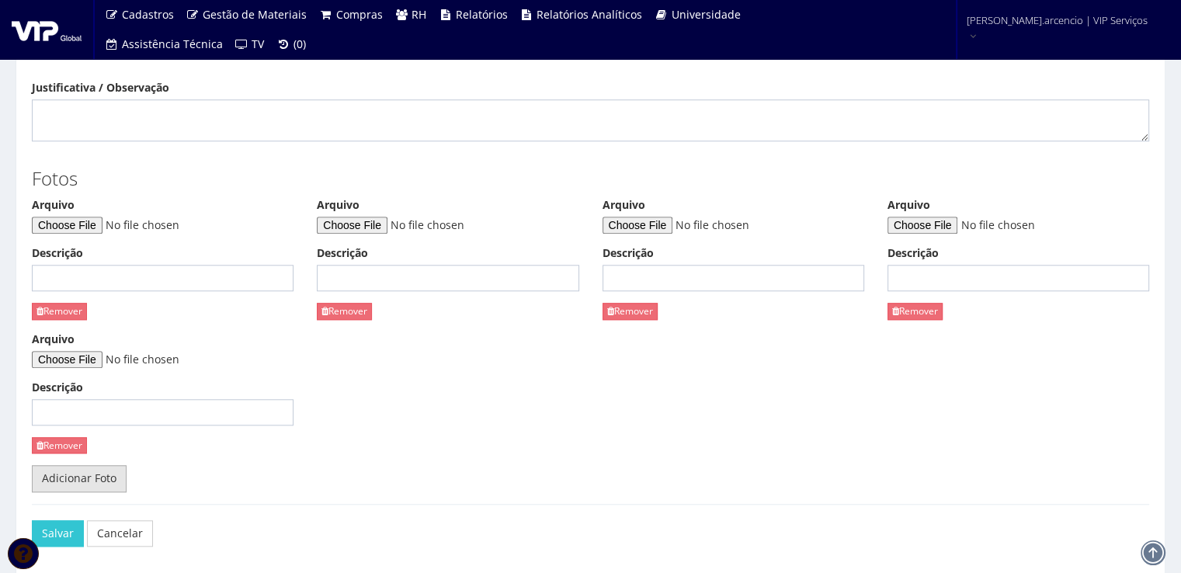
click at [75, 484] on link "Adicionar Foto" at bounding box center [79, 478] width 95 height 26
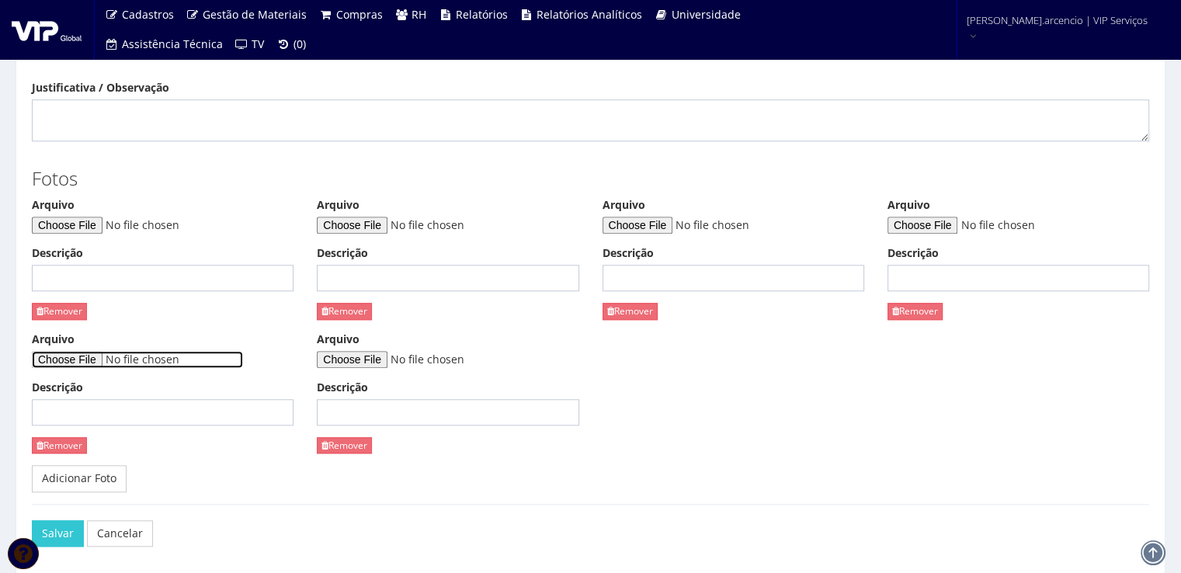
click at [87, 361] on input "Arquivo" at bounding box center [137, 359] width 211 height 17
type input "C:\fakepath\WhatsApp Image [DATE] 10.16.03.jpeg"
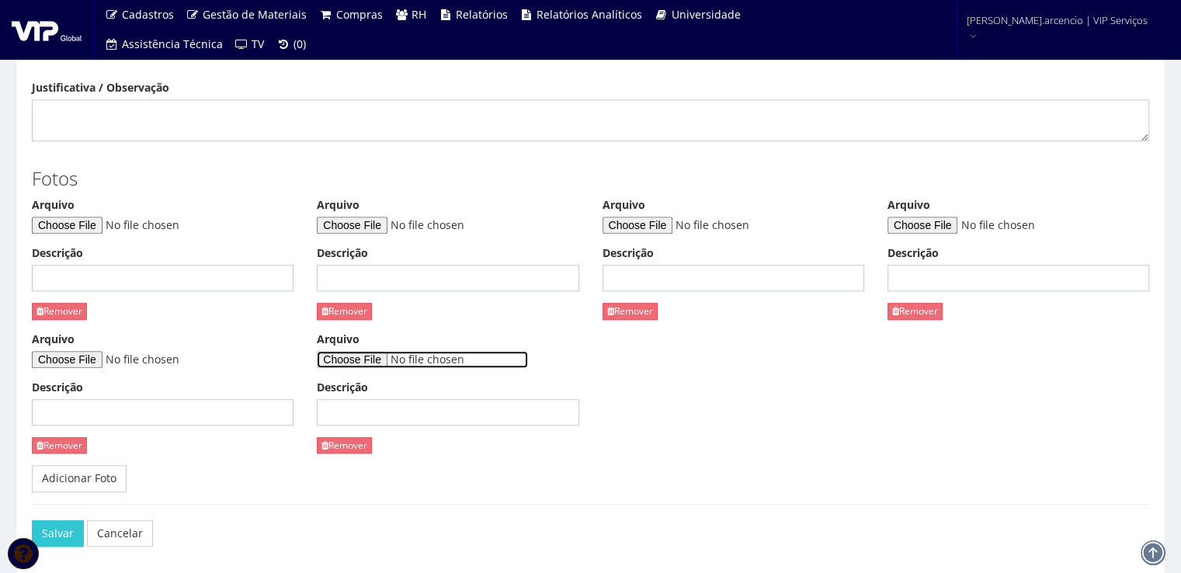
click at [360, 360] on input "Arquivo" at bounding box center [422, 359] width 211 height 17
type input "C:\fakepath\S2 TAREFA DA SEMANA - OUTUBRO - VIP.pptx"
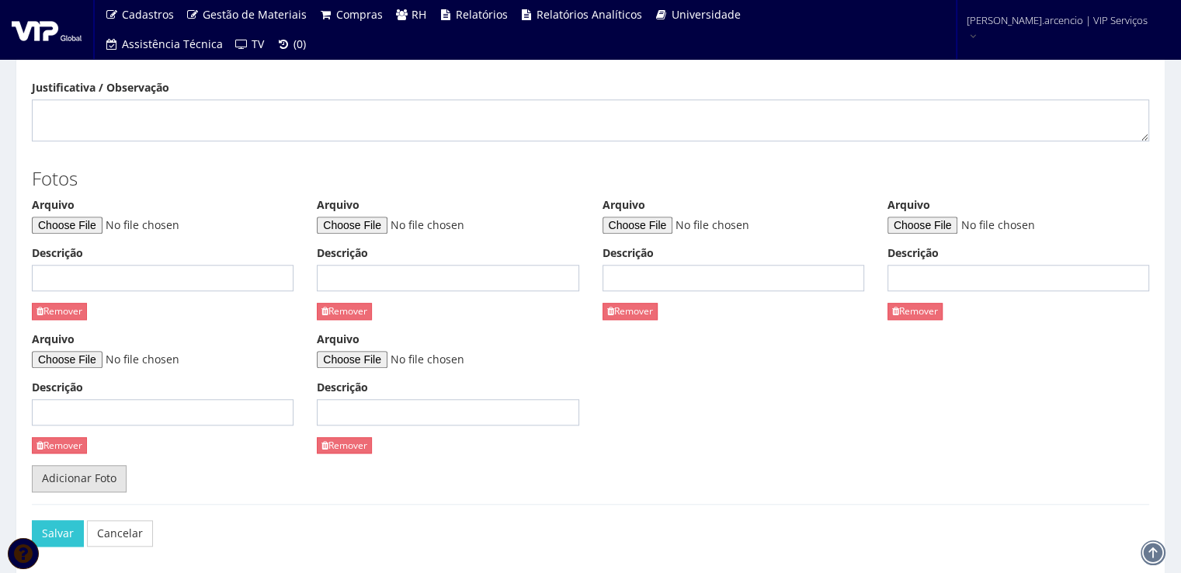
click at [86, 478] on link "Adicionar Foto" at bounding box center [79, 478] width 95 height 26
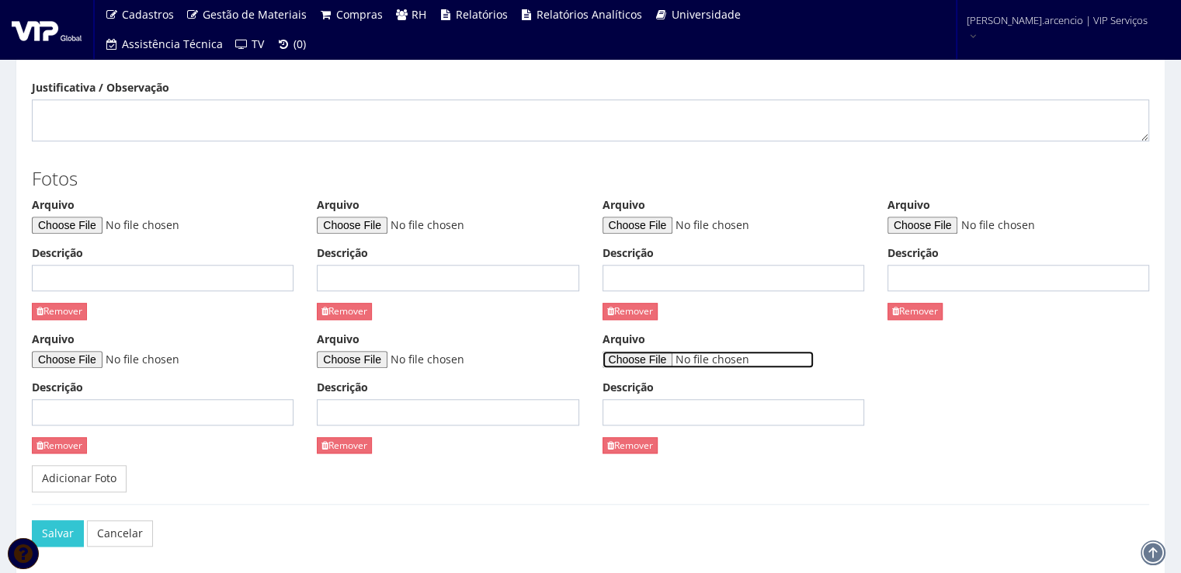
click at [631, 361] on input "Arquivo" at bounding box center [708, 359] width 211 height 17
type input "C:\fakepath\Ativações de Parceiros _VIP_FECHAMENTO DE [DATE] (1).pptx"
click at [633, 409] on input "Descrição" at bounding box center [734, 412] width 262 height 26
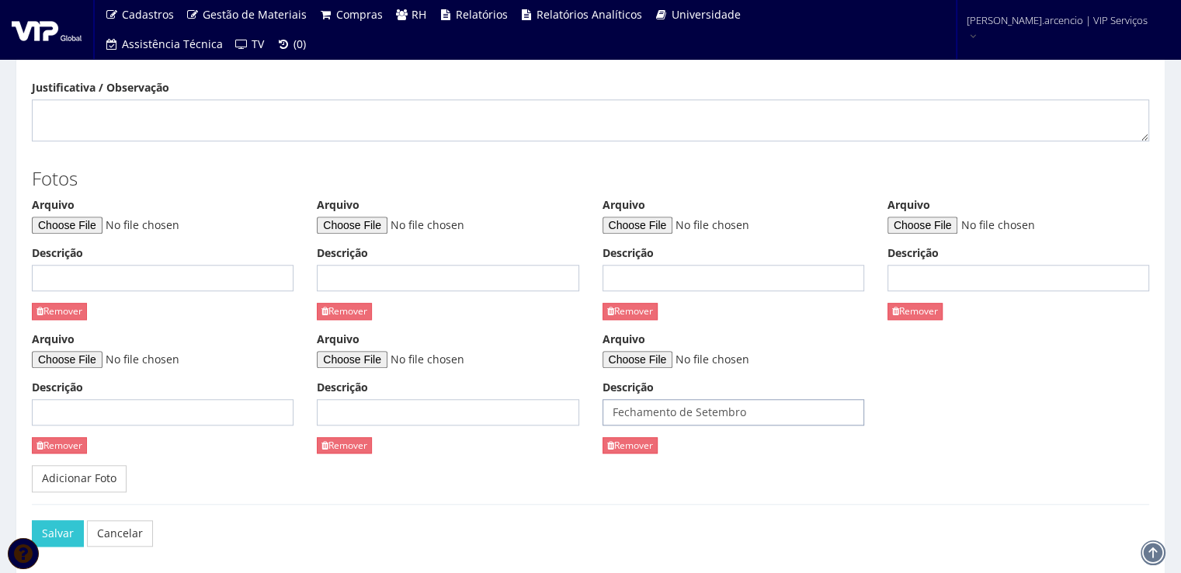
type input "Fechamento de Setembro"
click at [801, 481] on div "Fotos [GEOGRAPHIC_DATA] Descrição Remover [GEOGRAPHIC_DATA] Descrição Remover […" at bounding box center [590, 322] width 1141 height 339
click at [411, 420] on input "Descrição" at bounding box center [448, 412] width 262 height 26
type input "Tarefa da Semana"
click at [156, 412] on input "Descrição" at bounding box center [163, 412] width 262 height 26
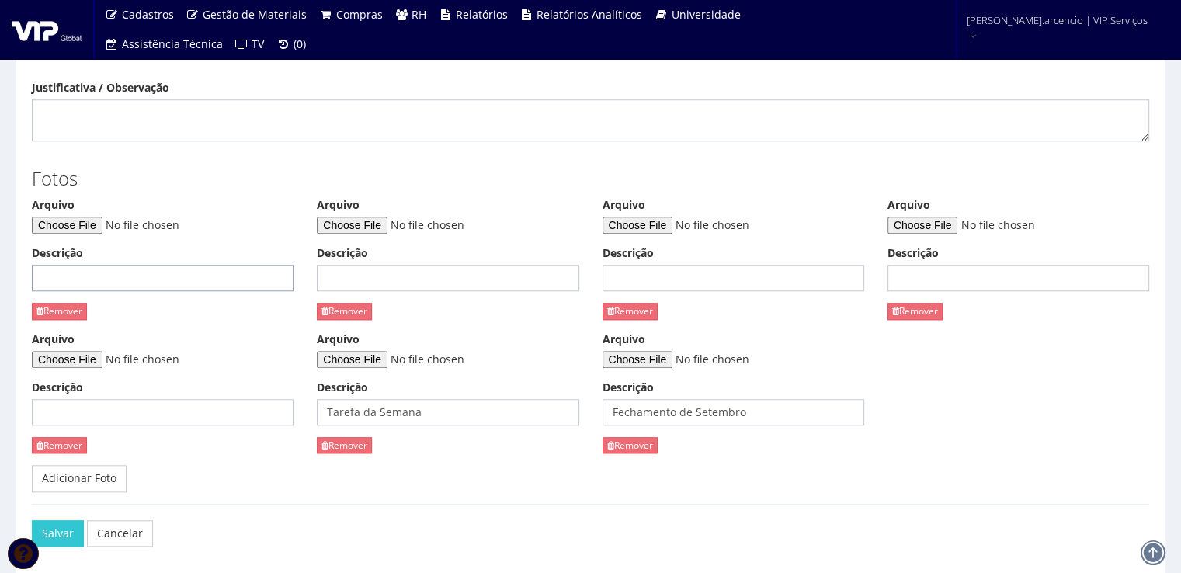
click at [65, 280] on input "Descrição" at bounding box center [163, 278] width 262 height 26
type input "[MEDICAL_DATA] de descarga"
click at [361, 280] on input "Descrição" at bounding box center [448, 278] width 262 height 26
type input "Ativo para retorno"
click at [629, 273] on input "Descrição" at bounding box center [734, 278] width 262 height 26
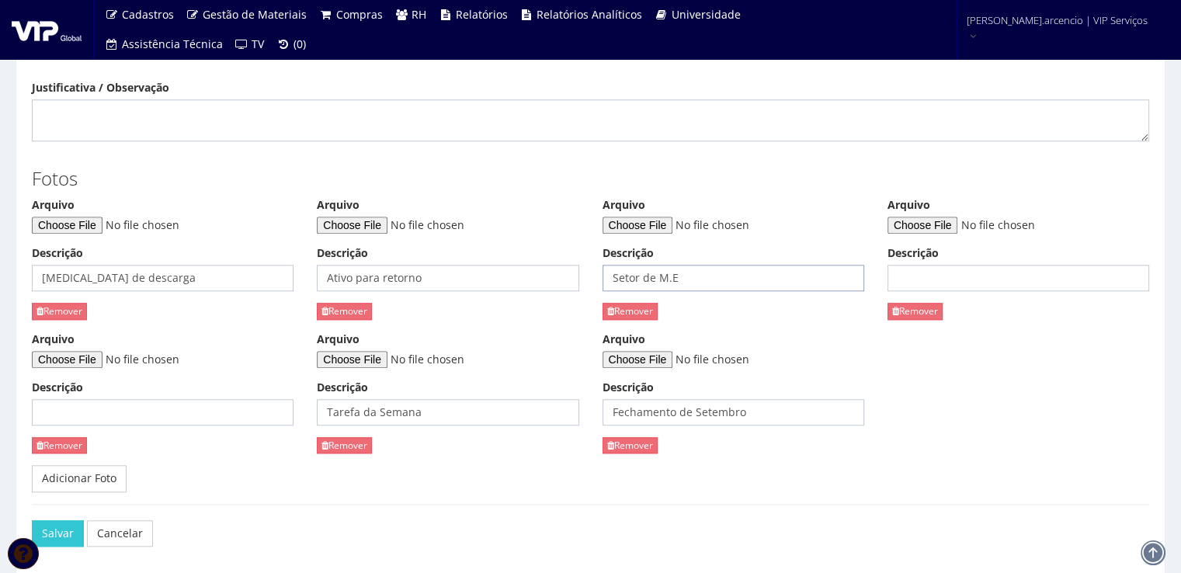
type input "Setor de M.E"
click at [923, 276] on input "Descrição" at bounding box center [1019, 278] width 262 height 26
type input "Pulmão de inspeção"
click at [167, 406] on input "Descrição" at bounding box center [163, 412] width 262 height 26
type input "Despal."
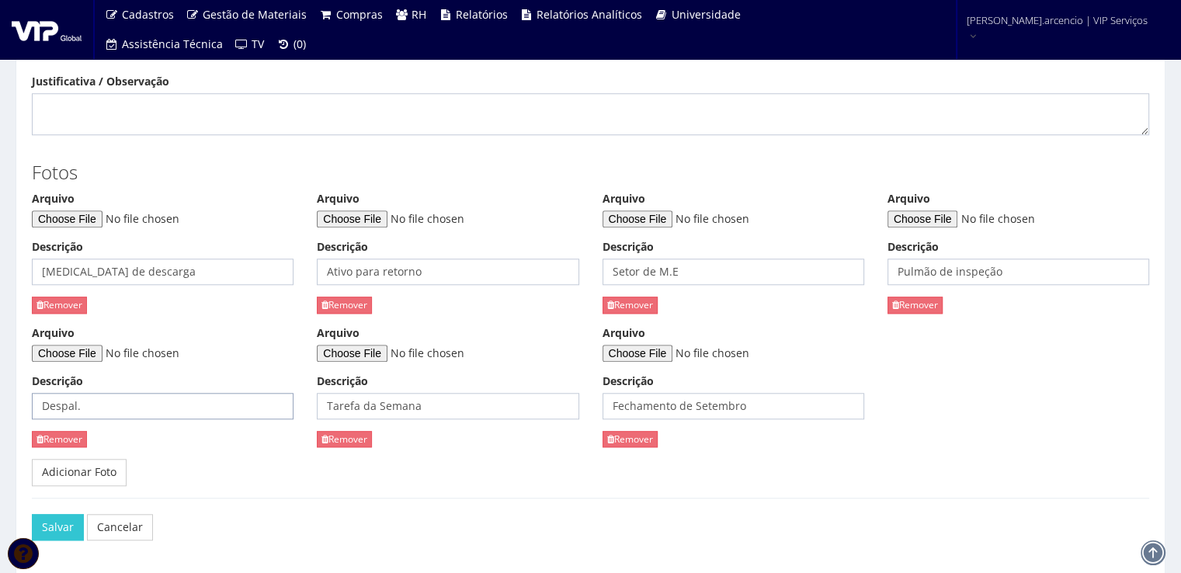
scroll to position [1461, 0]
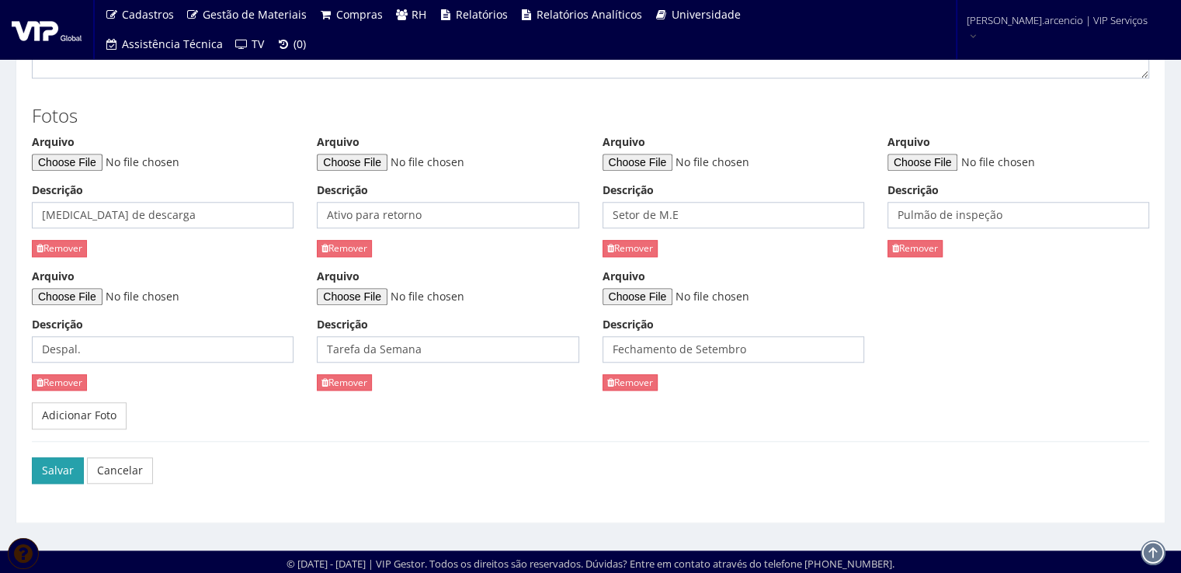
click at [57, 465] on button "Salvar" at bounding box center [58, 470] width 52 height 26
